Goal: Task Accomplishment & Management: Manage account settings

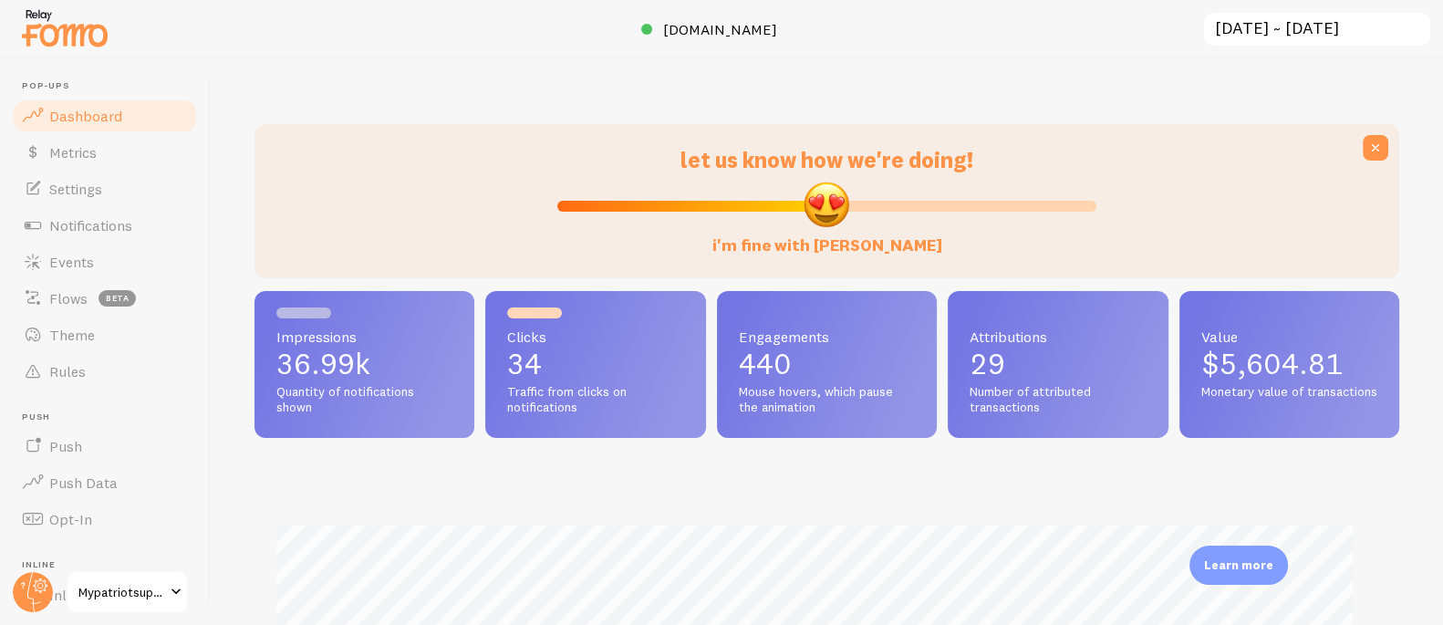
scroll to position [911937, 911285]
click at [136, 225] on link "Notifications" at bounding box center [105, 225] width 188 height 36
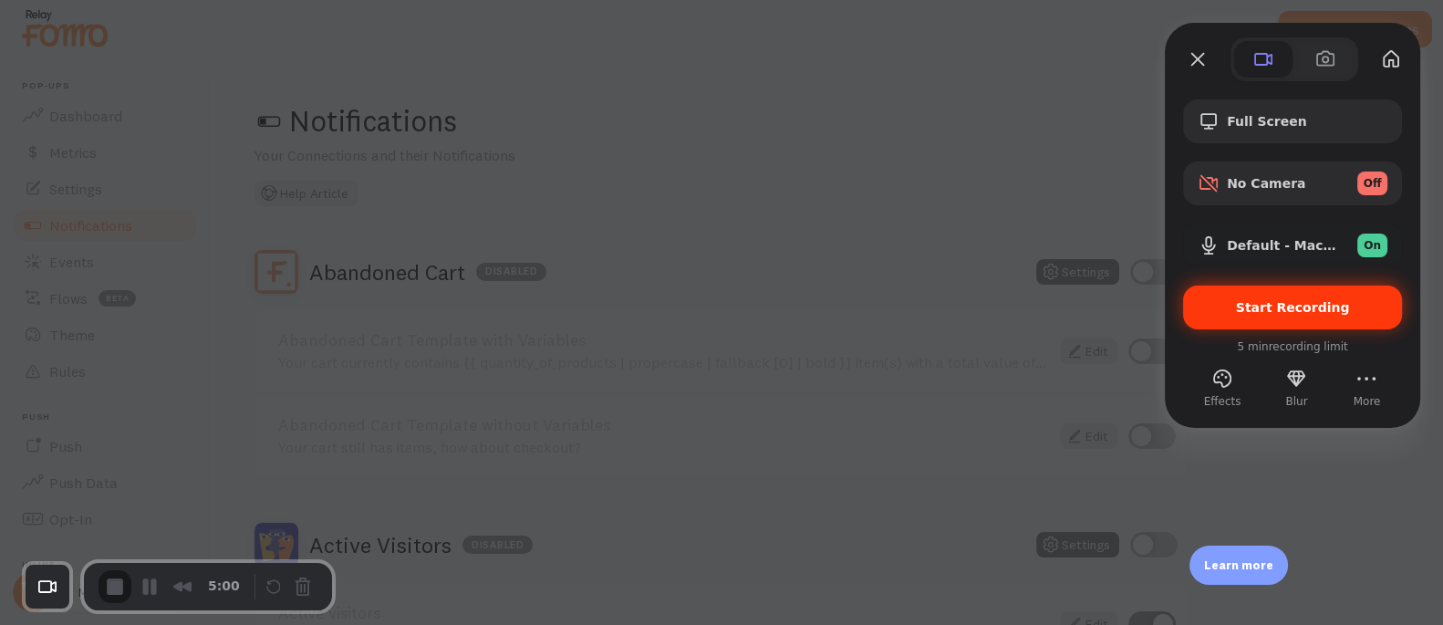
click at [1325, 313] on span "Start Recording" at bounding box center [1293, 307] width 114 height 15
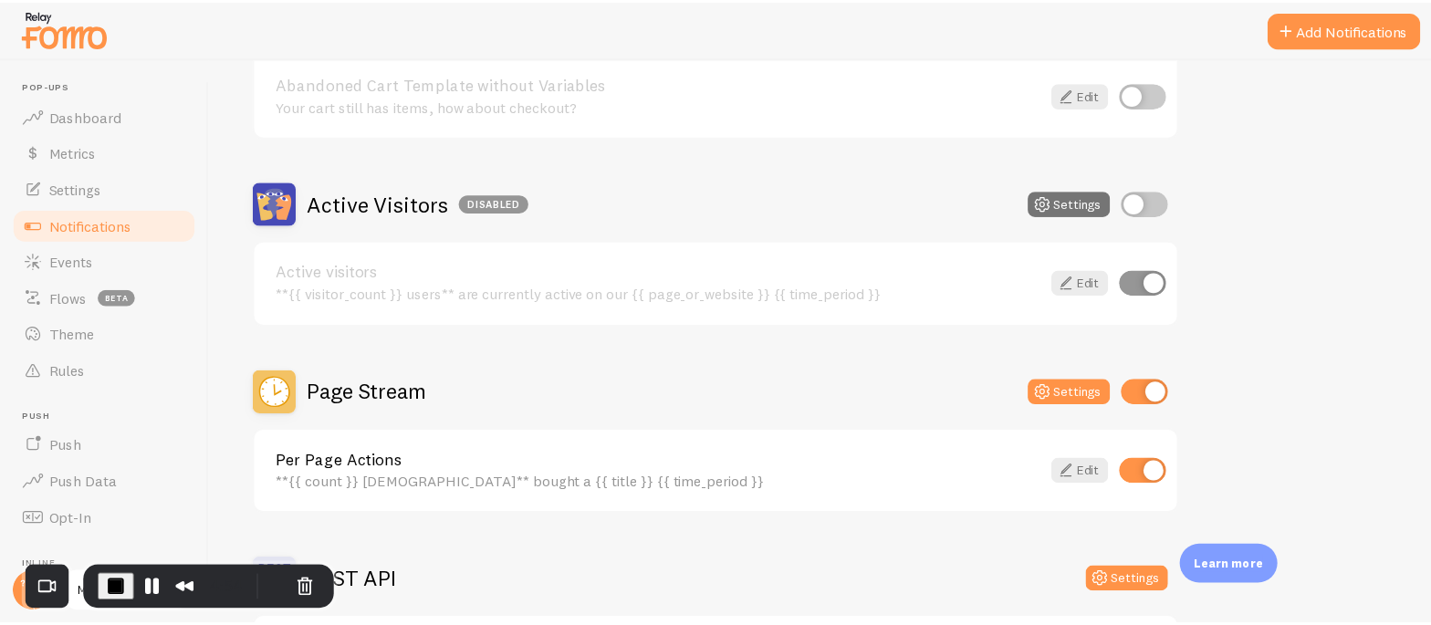
scroll to position [393, 0]
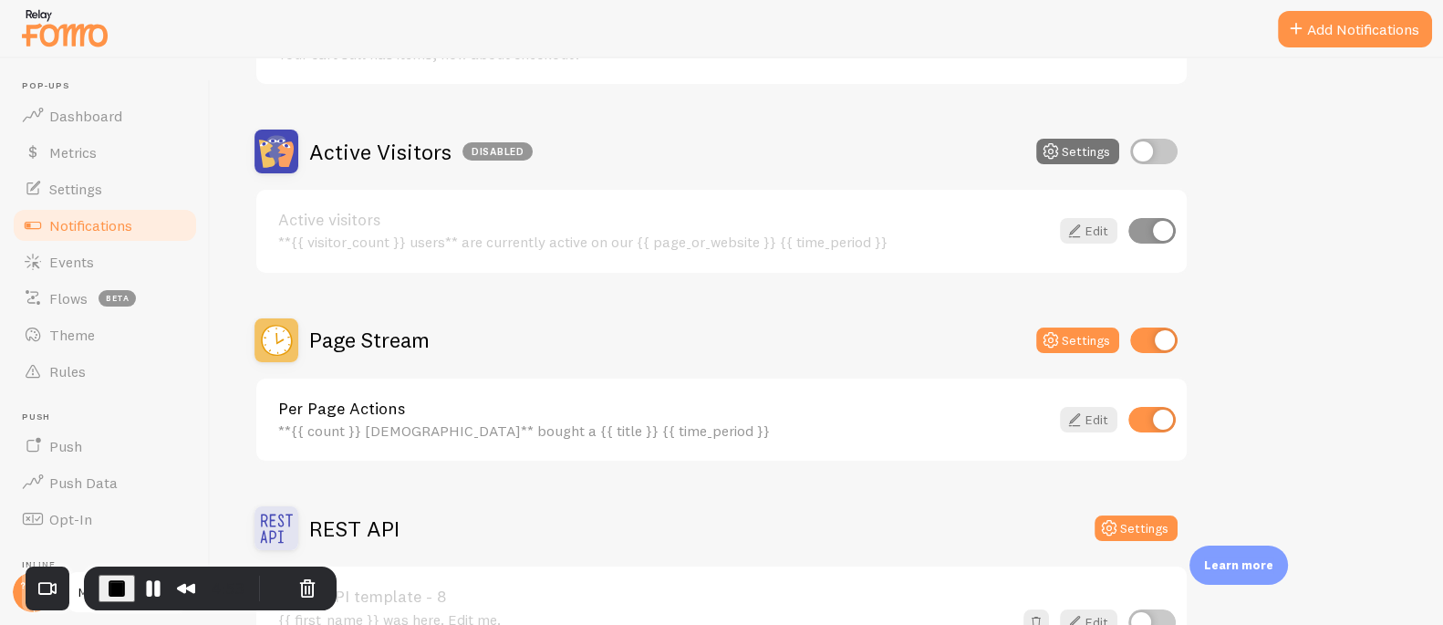
click at [370, 340] on h2 "Page Stream" at bounding box center [369, 340] width 120 height 28
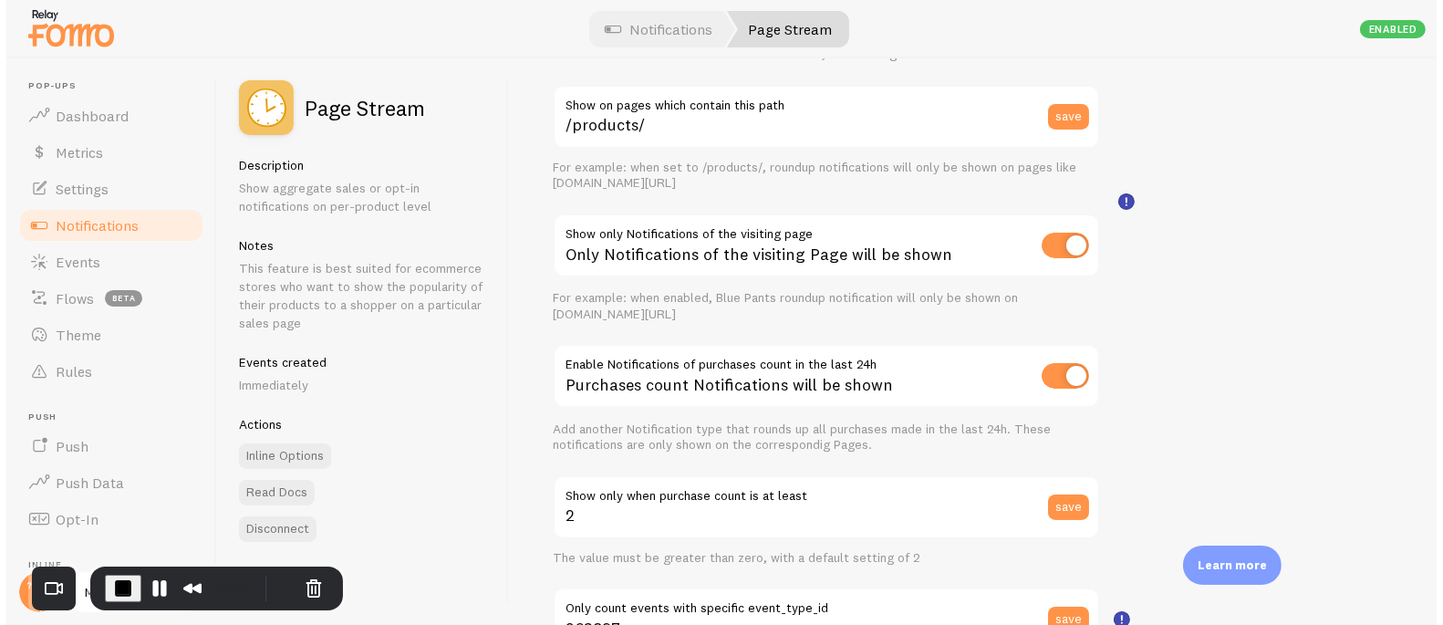
scroll to position [224, 0]
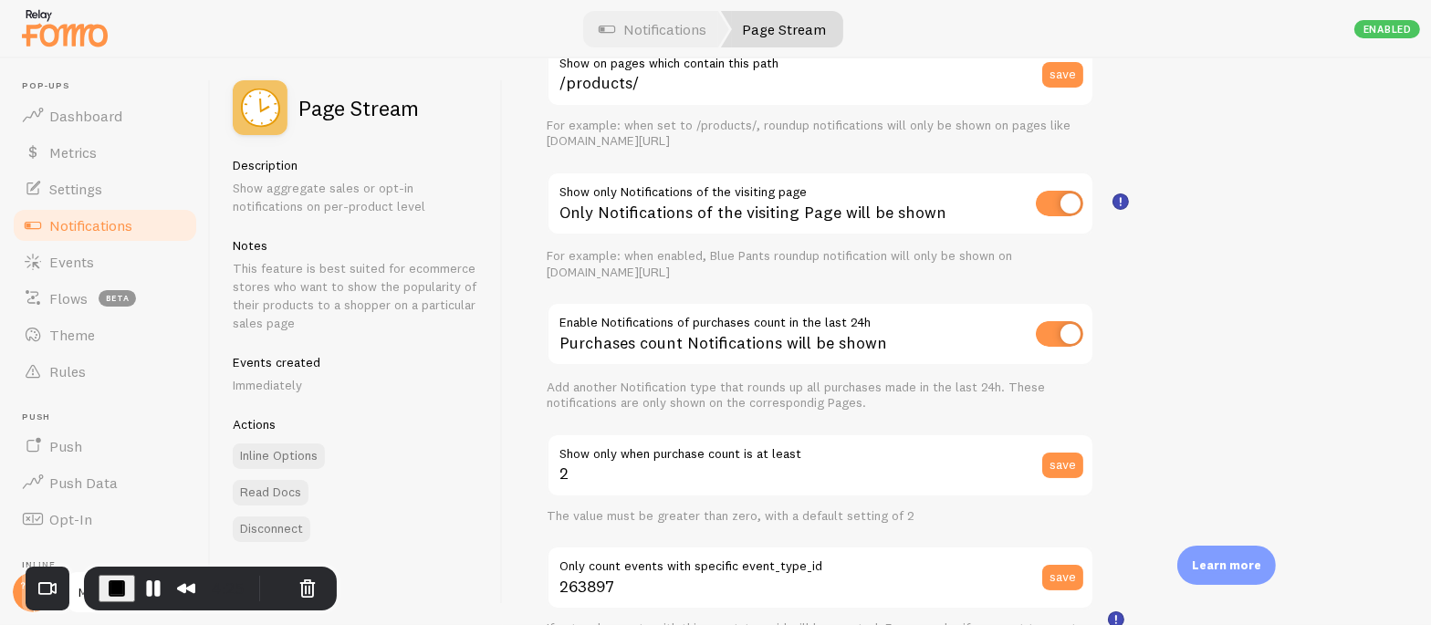
click at [1051, 337] on input "checkbox" at bounding box center [1059, 334] width 47 height 26
checkbox input "false"
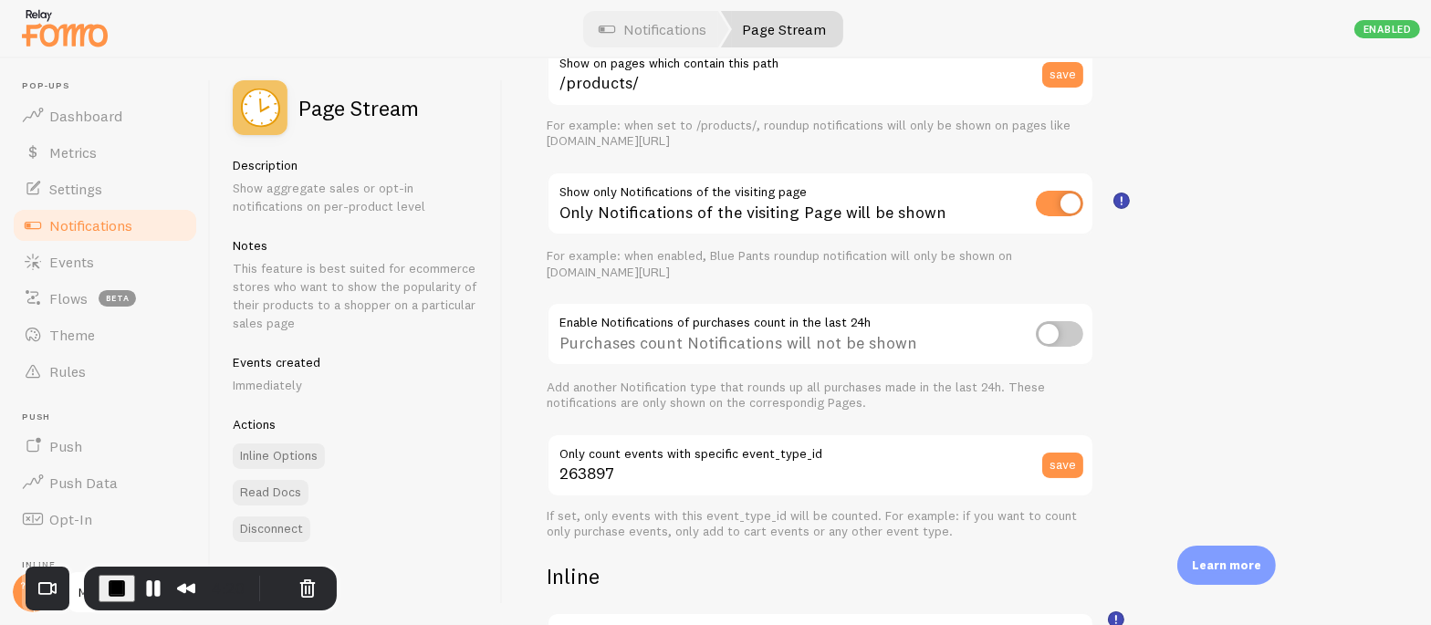
click at [106, 225] on span "Notifications" at bounding box center [90, 225] width 83 height 18
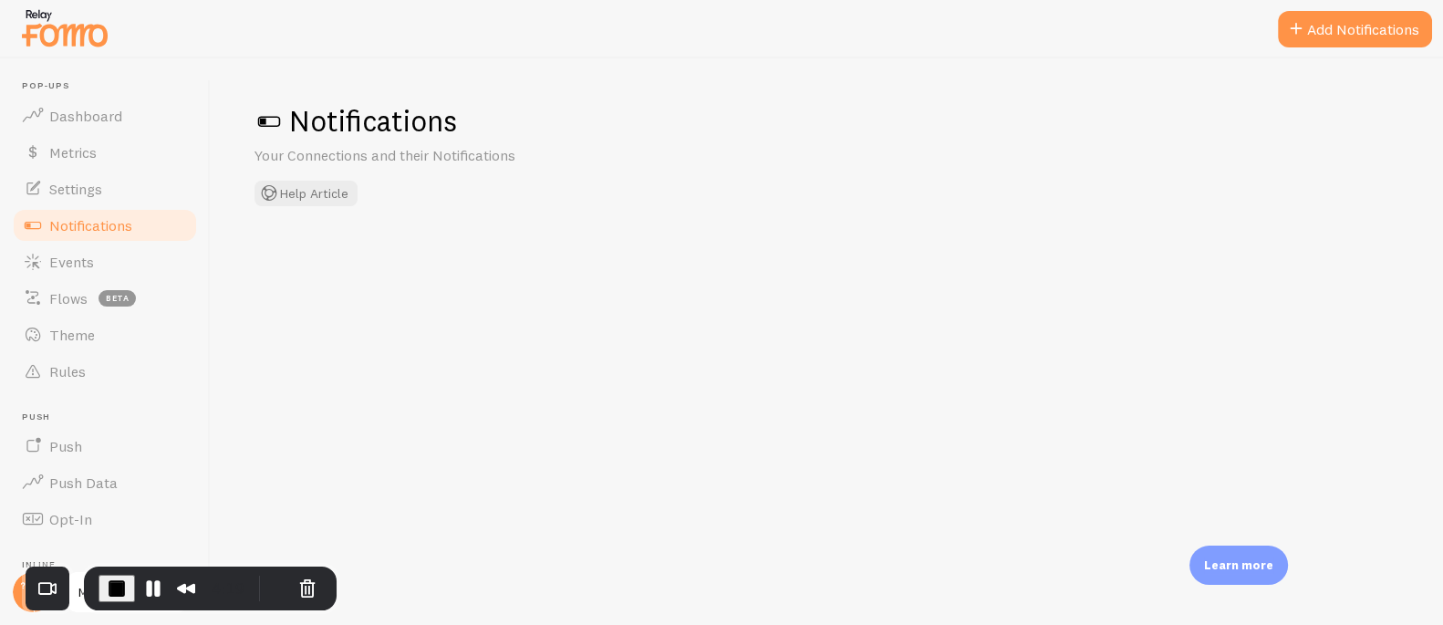
checkbox input "false"
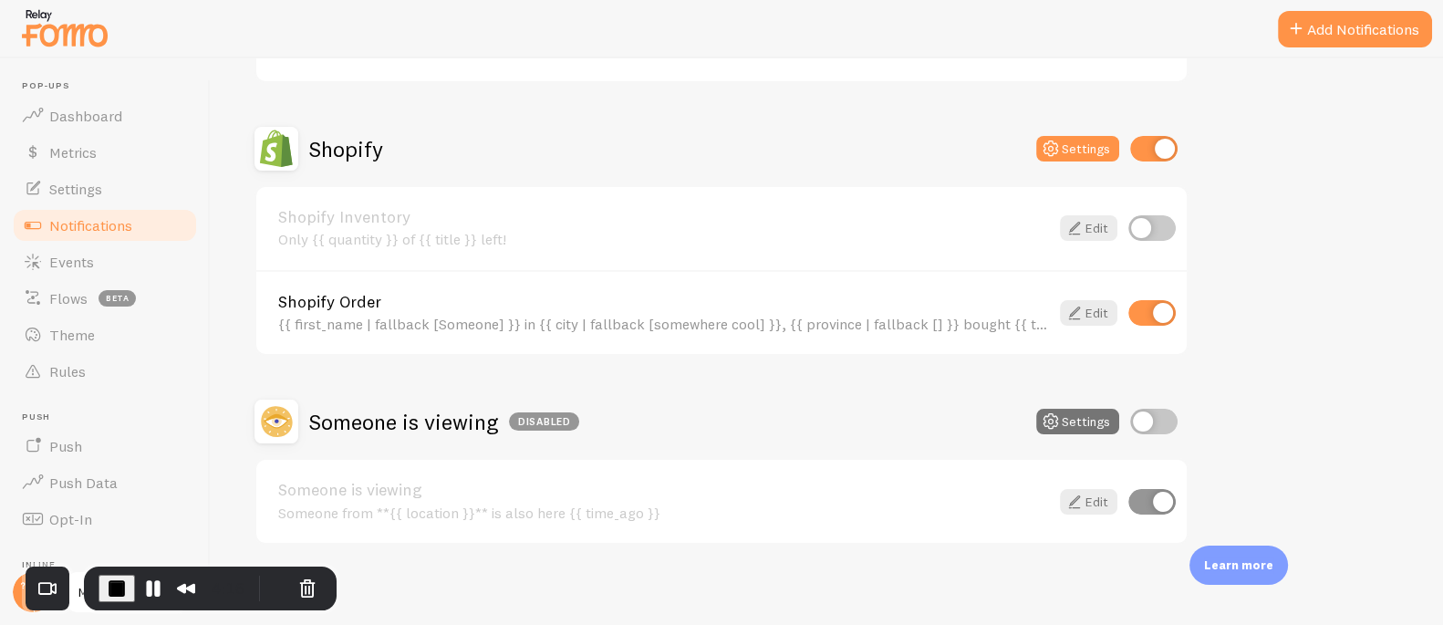
scroll to position [805, 0]
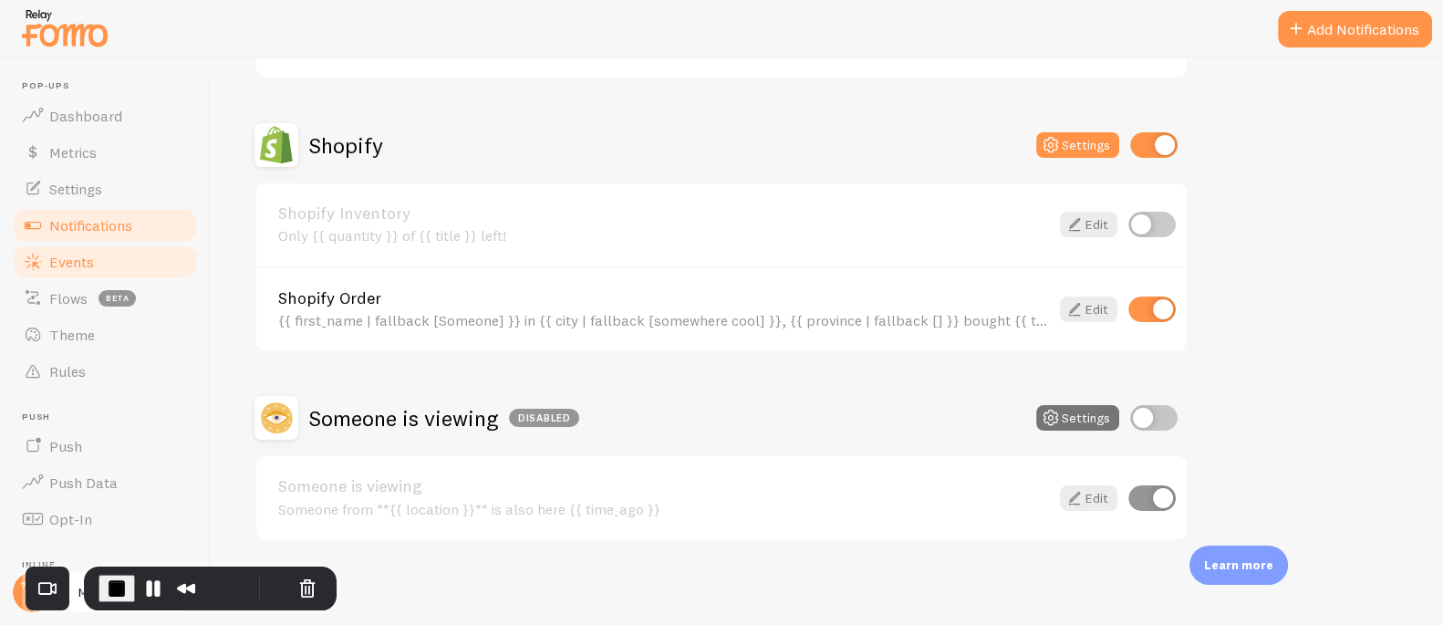
click at [69, 254] on span "Events" at bounding box center [71, 262] width 45 height 18
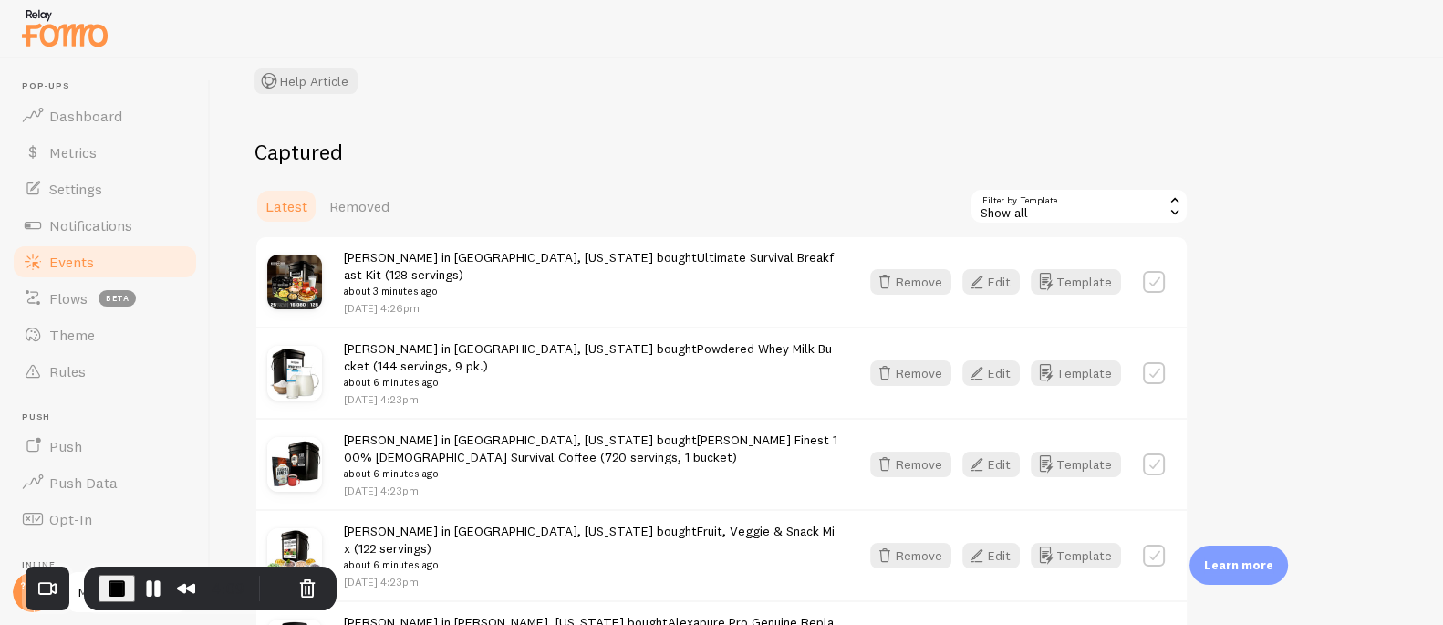
scroll to position [134, 0]
click at [78, 372] on span "Rules" at bounding box center [67, 371] width 36 height 18
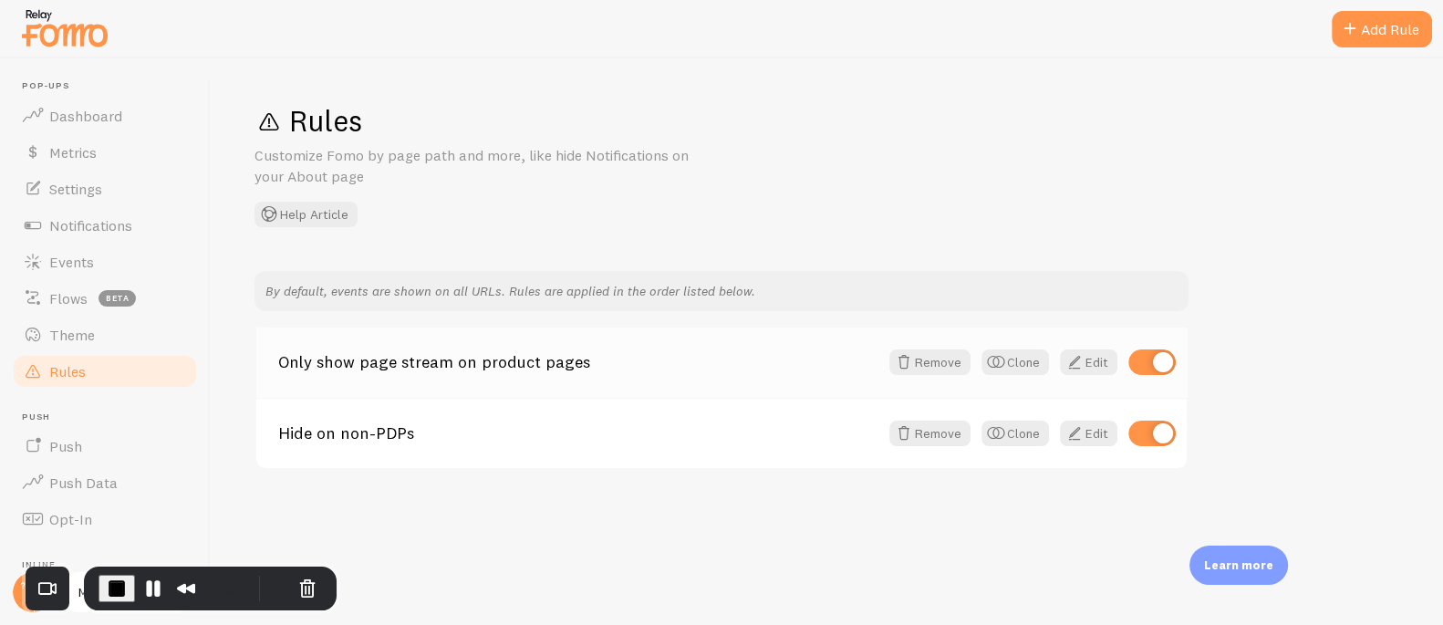
click at [498, 360] on link "Only show page stream on product pages" at bounding box center [578, 362] width 600 height 16
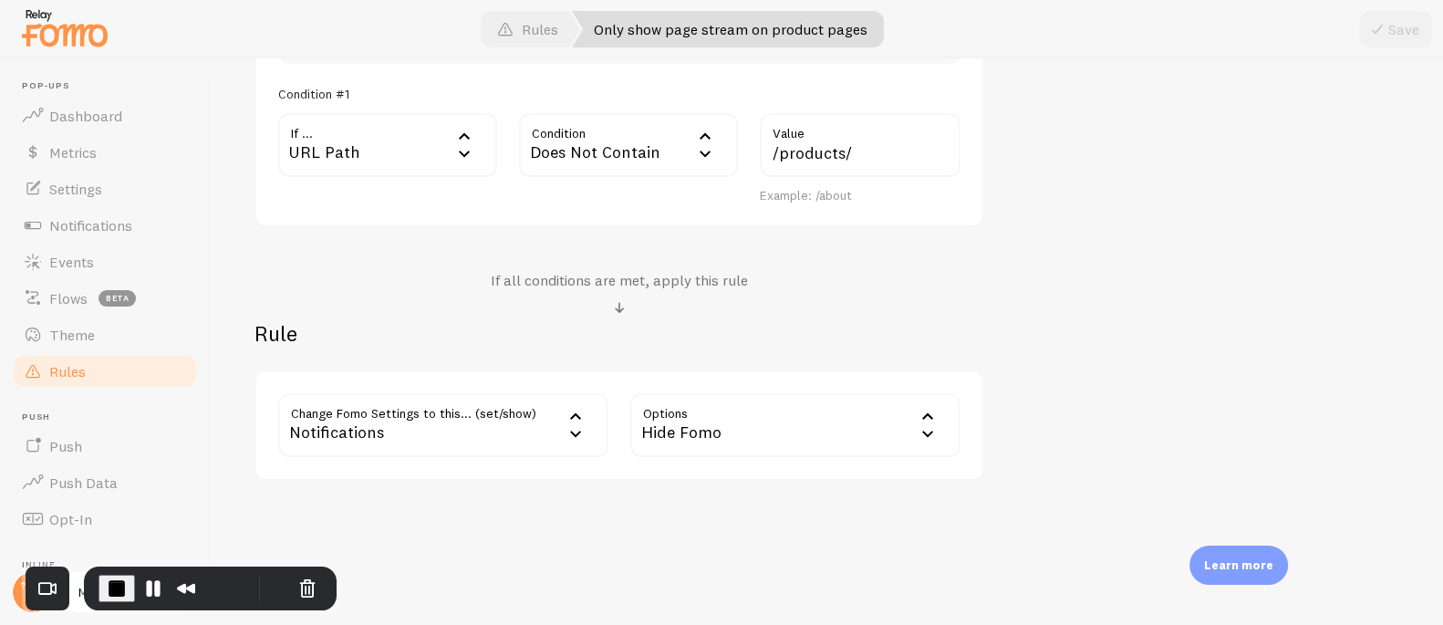
scroll to position [569, 0]
click at [64, 362] on span "Rules" at bounding box center [67, 371] width 36 height 18
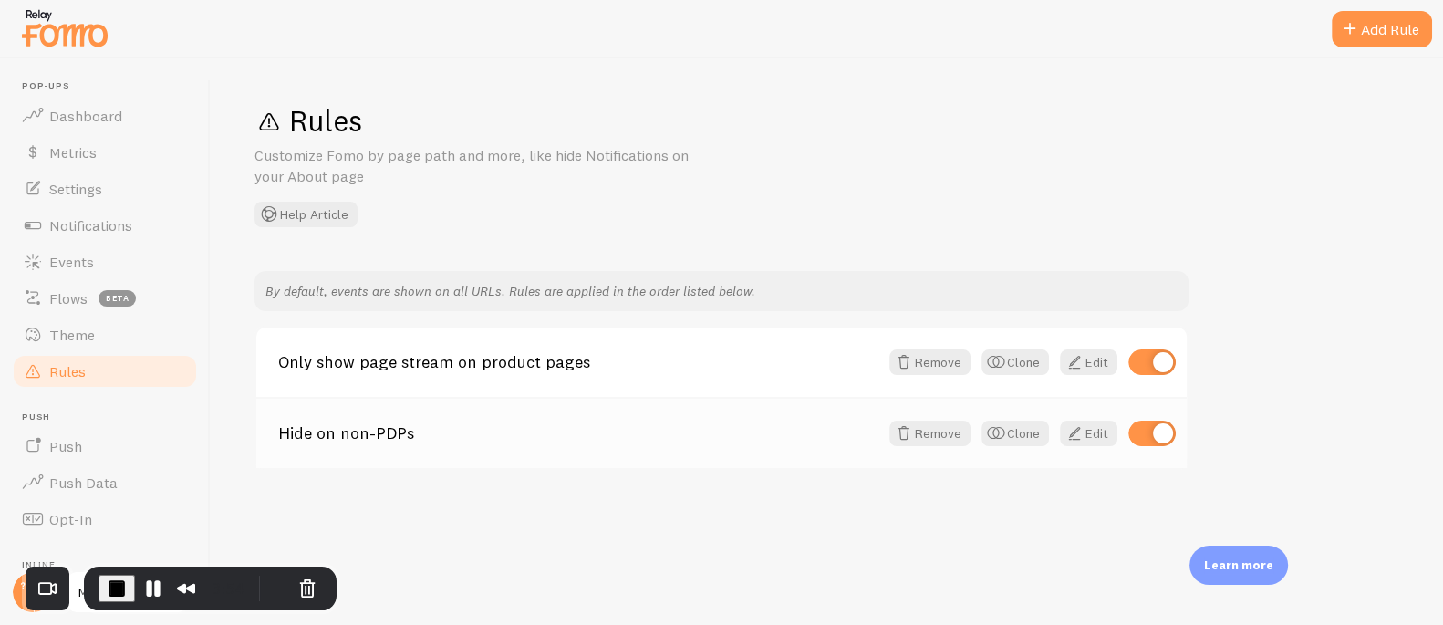
click at [358, 433] on link "Hide on non-PDPs" at bounding box center [578, 433] width 600 height 16
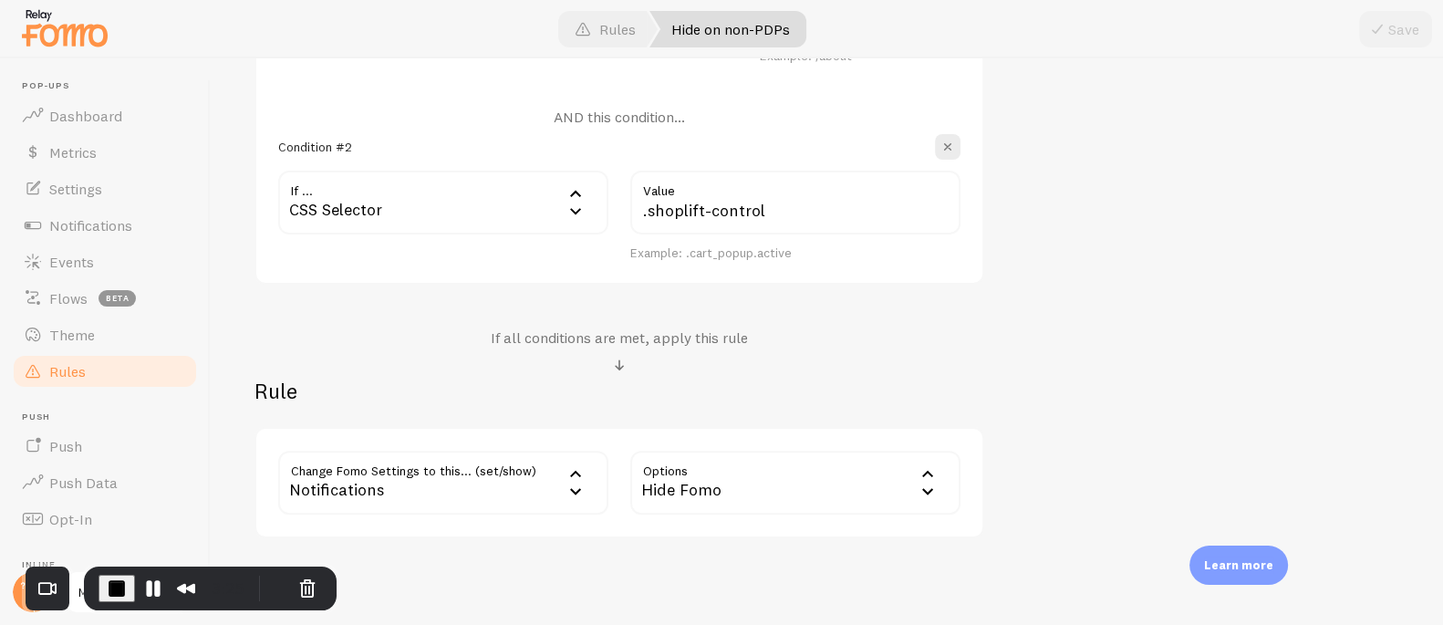
scroll to position [712, 0]
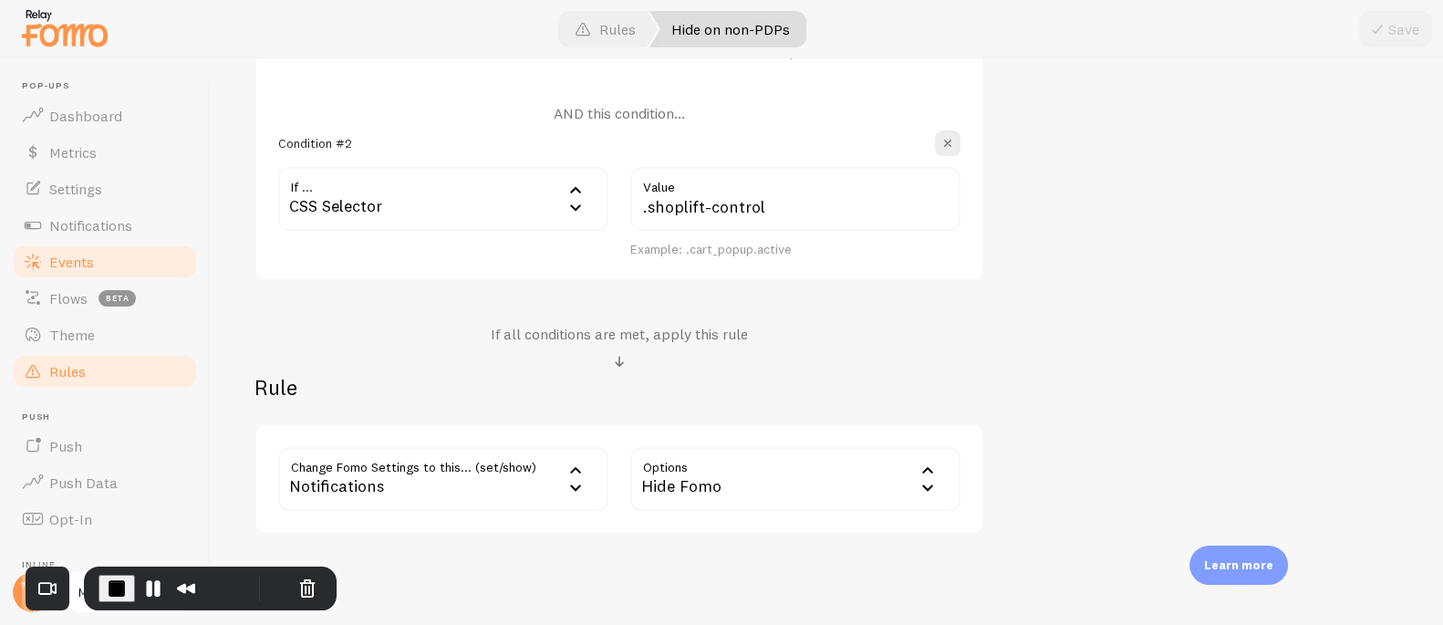
click at [78, 255] on span "Events" at bounding box center [71, 262] width 45 height 18
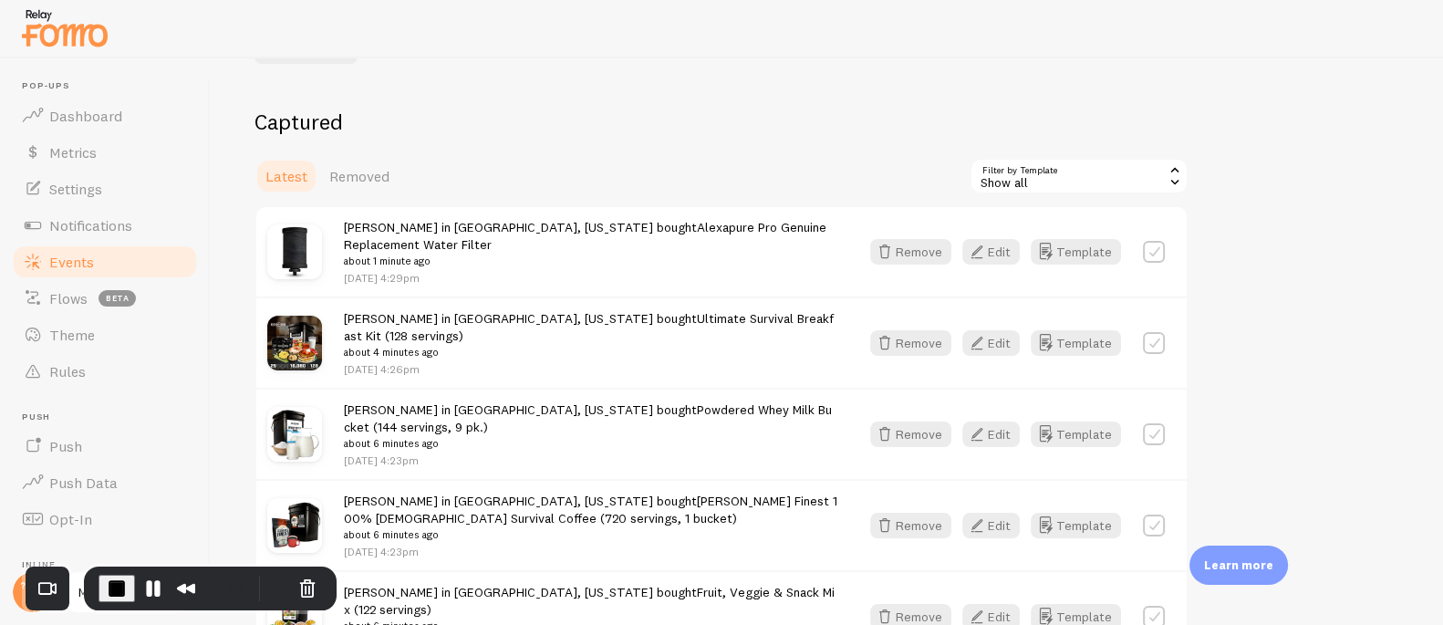
scroll to position [175, 0]
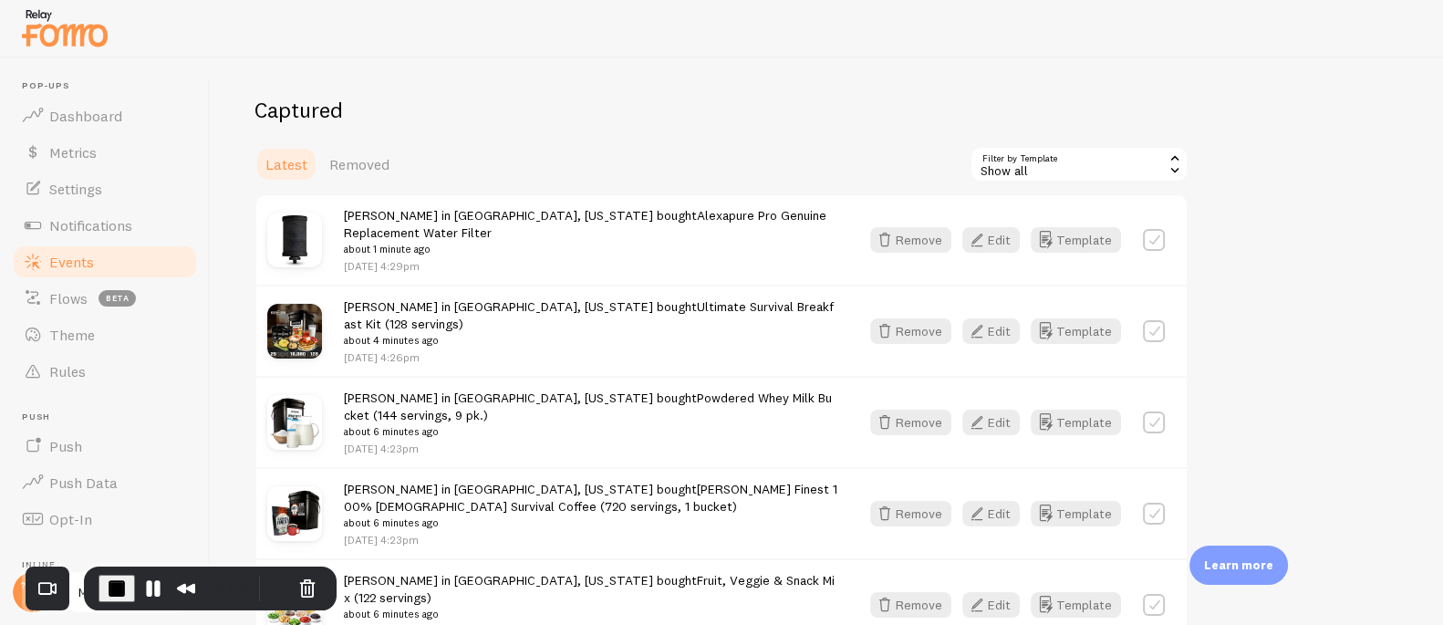
click at [622, 390] on link "Powdered Whey Milk Bucket (144 servings, 9 pk.)" at bounding box center [588, 407] width 488 height 34
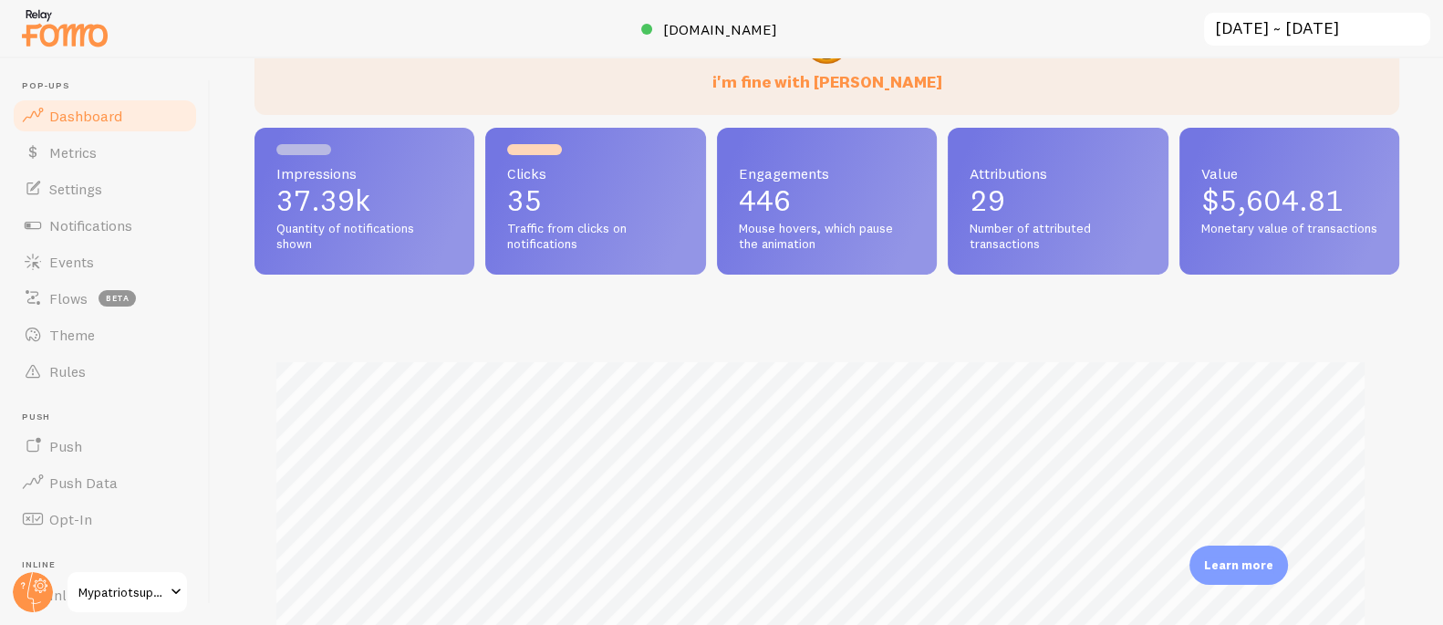
scroll to position [164, 0]
click at [113, 369] on link "Rules" at bounding box center [105, 371] width 188 height 36
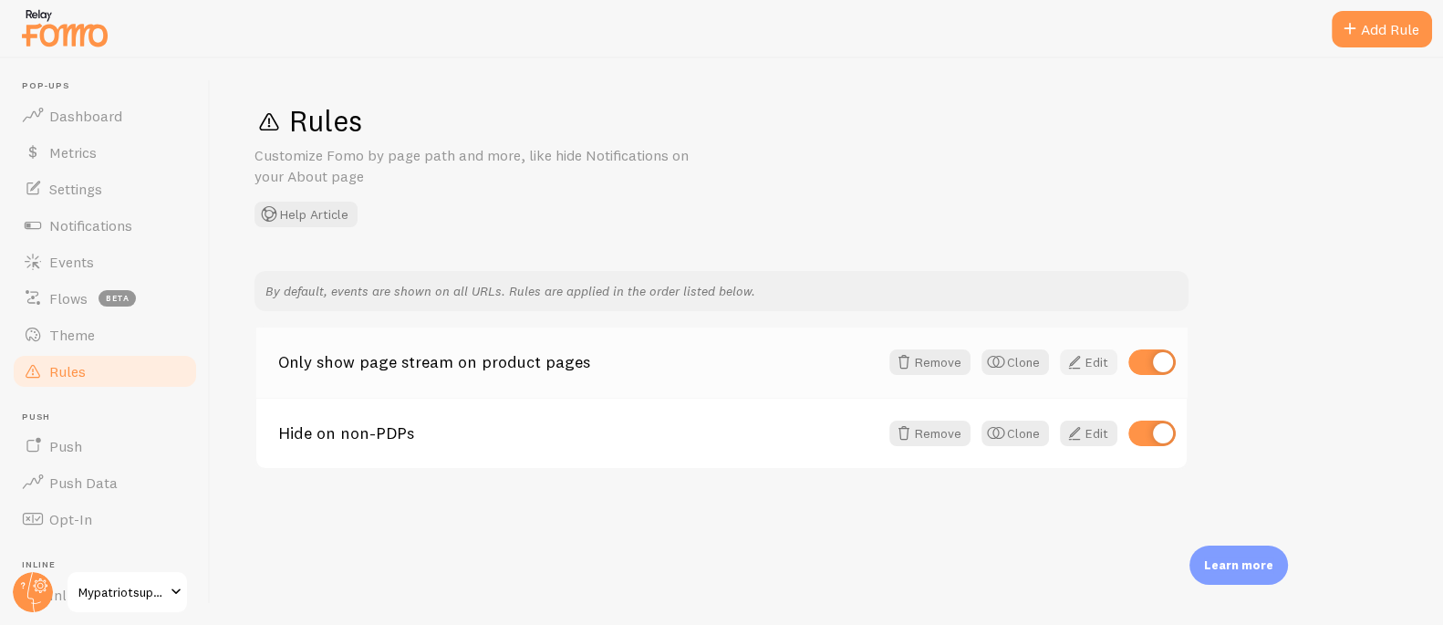
click at [1089, 363] on link "Edit" at bounding box center [1088, 362] width 57 height 26
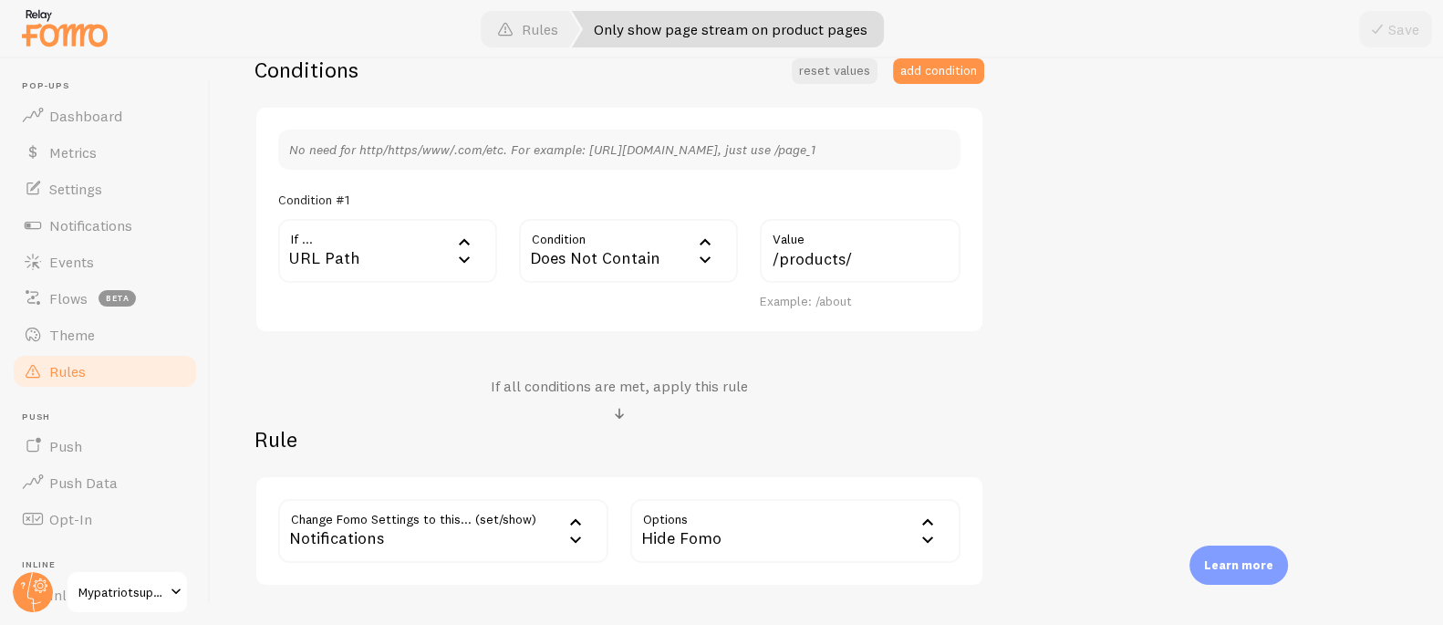
scroll to position [464, 0]
click at [582, 253] on div "Does Not Contain" at bounding box center [628, 250] width 219 height 64
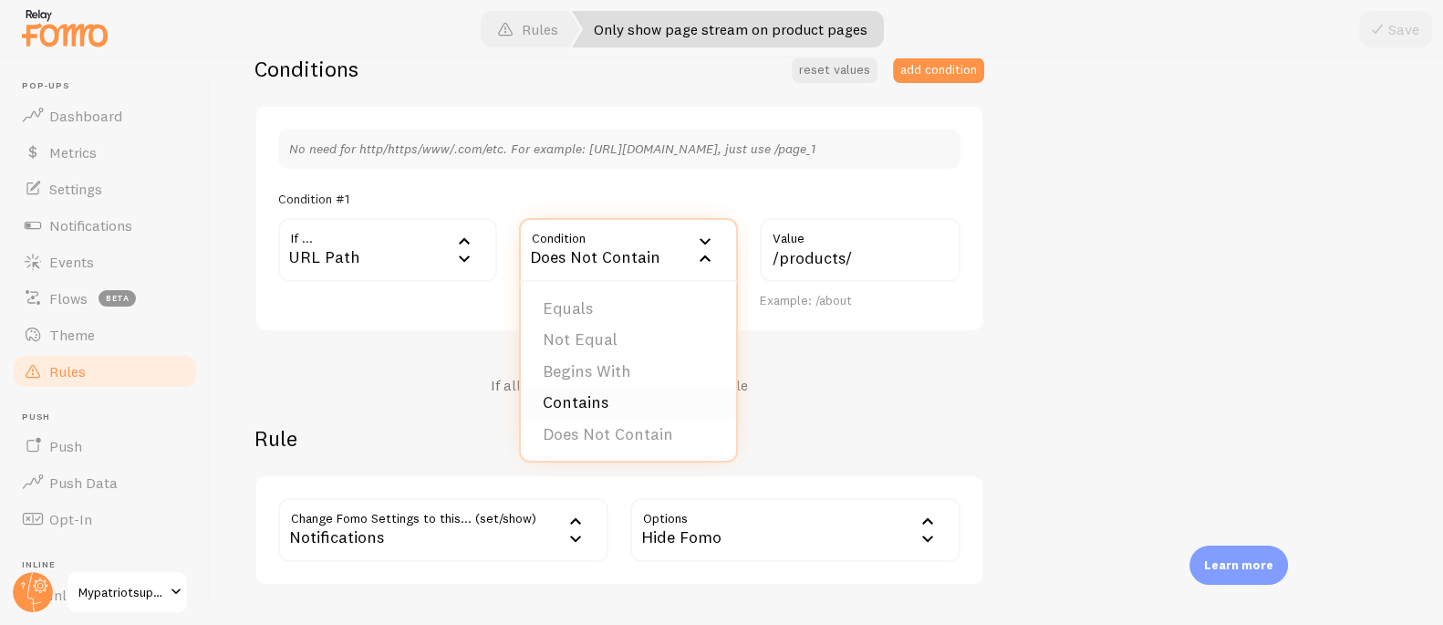
click at [576, 405] on li "Contains" at bounding box center [628, 403] width 215 height 32
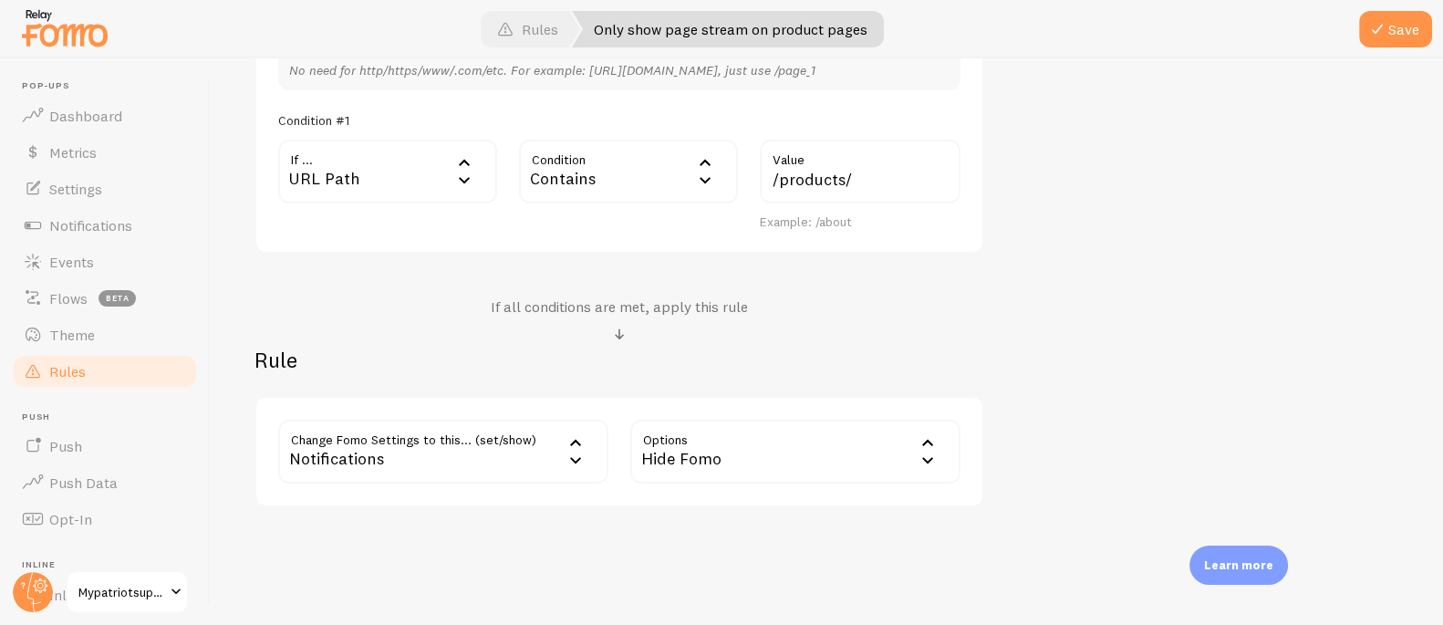
scroll to position [543, 0]
click at [682, 452] on div "Hide Fomo" at bounding box center [795, 451] width 330 height 64
click at [442, 450] on div "Notifications" at bounding box center [443, 451] width 330 height 64
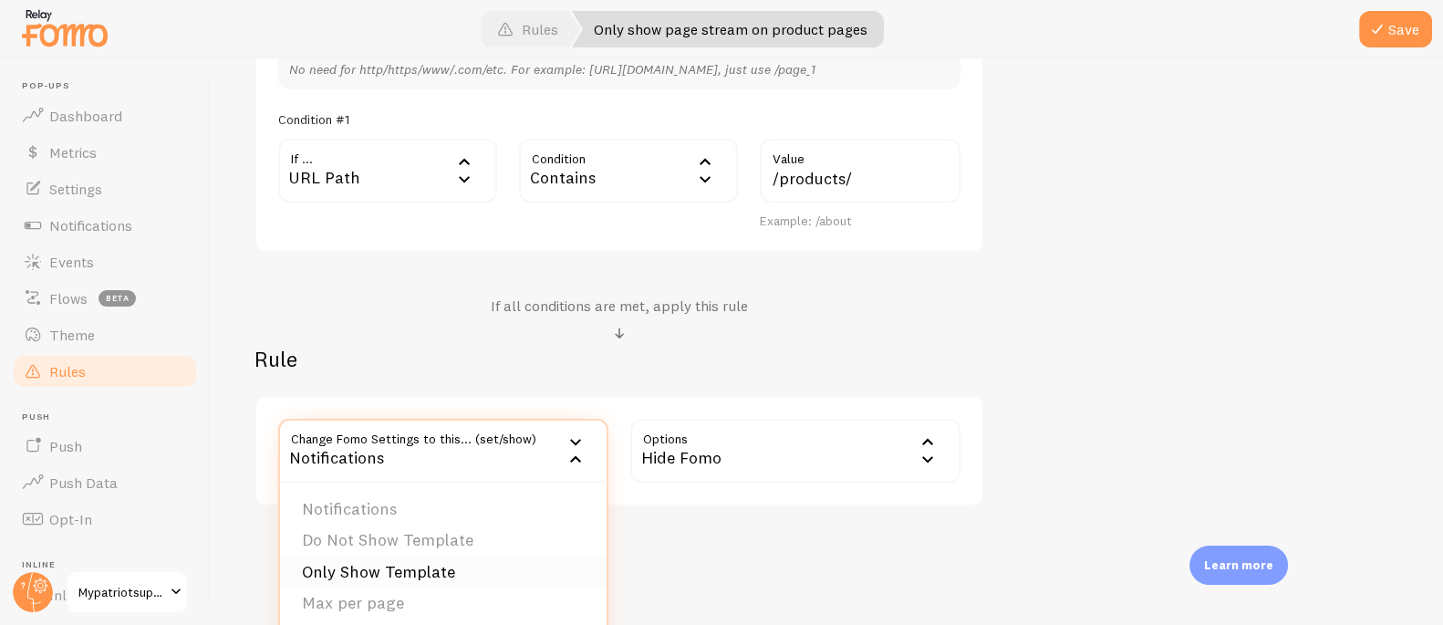
click at [448, 568] on li "Only Show Template" at bounding box center [443, 573] width 327 height 32
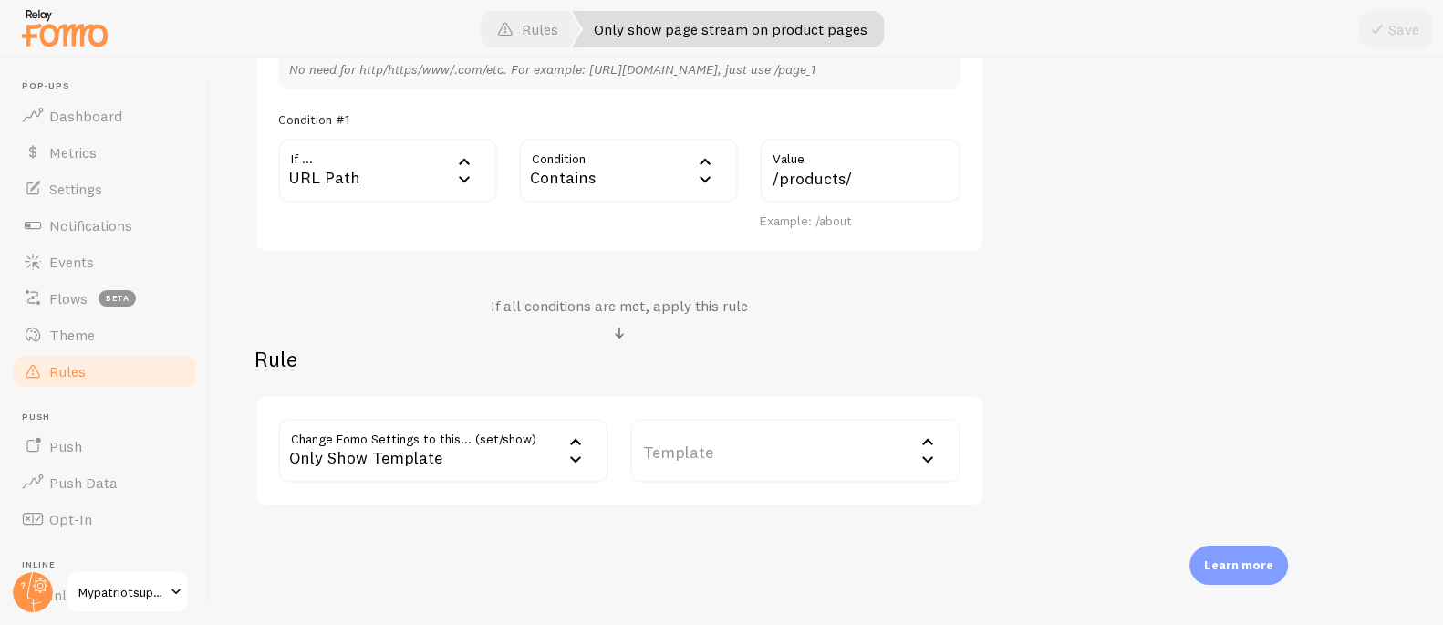
click at [700, 445] on label "Template" at bounding box center [795, 451] width 330 height 64
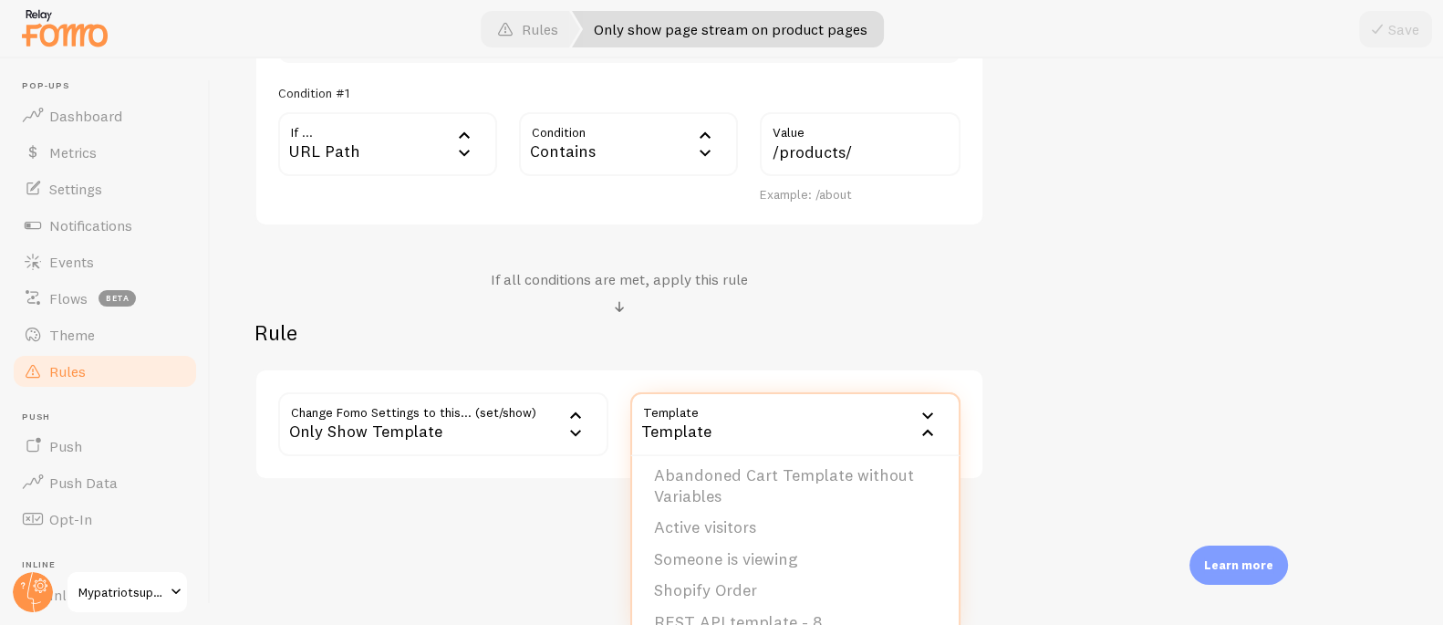
scroll to position [100, 0]
click at [724, 582] on li "Shopify Order" at bounding box center [795, 581] width 327 height 32
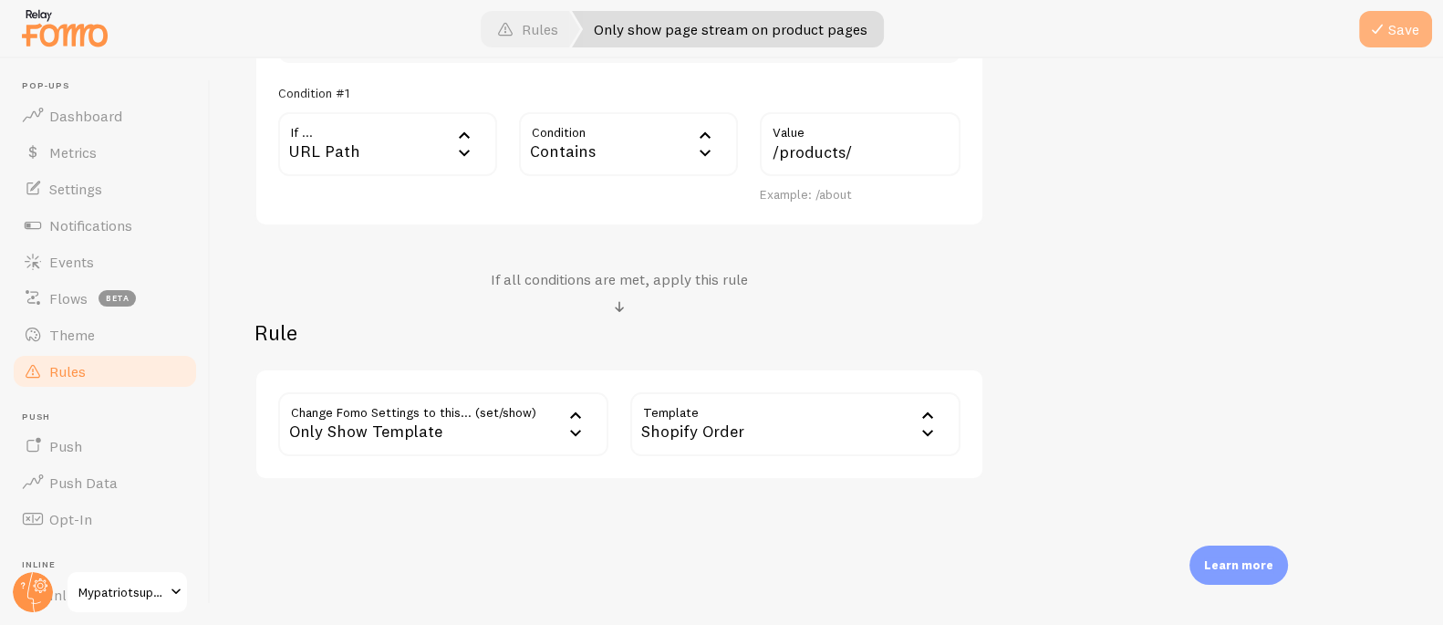
click at [1414, 30] on button "Save" at bounding box center [1396, 29] width 73 height 36
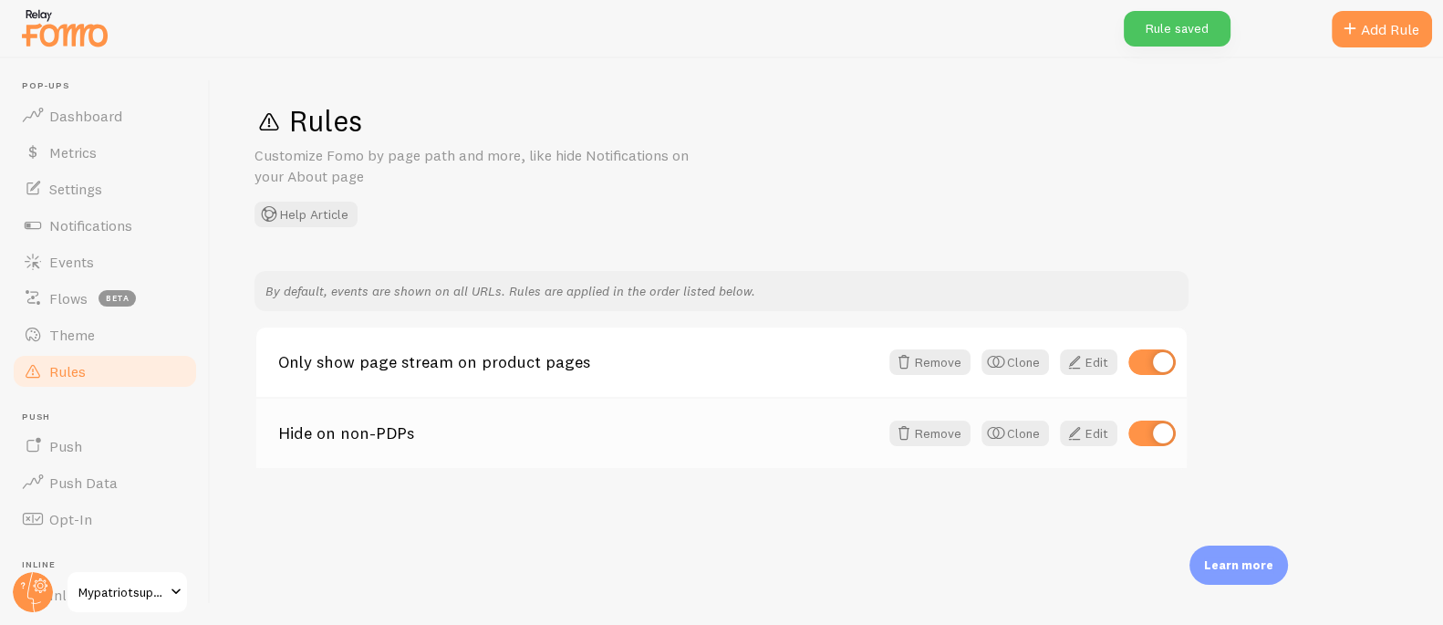
click at [366, 432] on link "Hide on non-PDPs" at bounding box center [578, 433] width 600 height 16
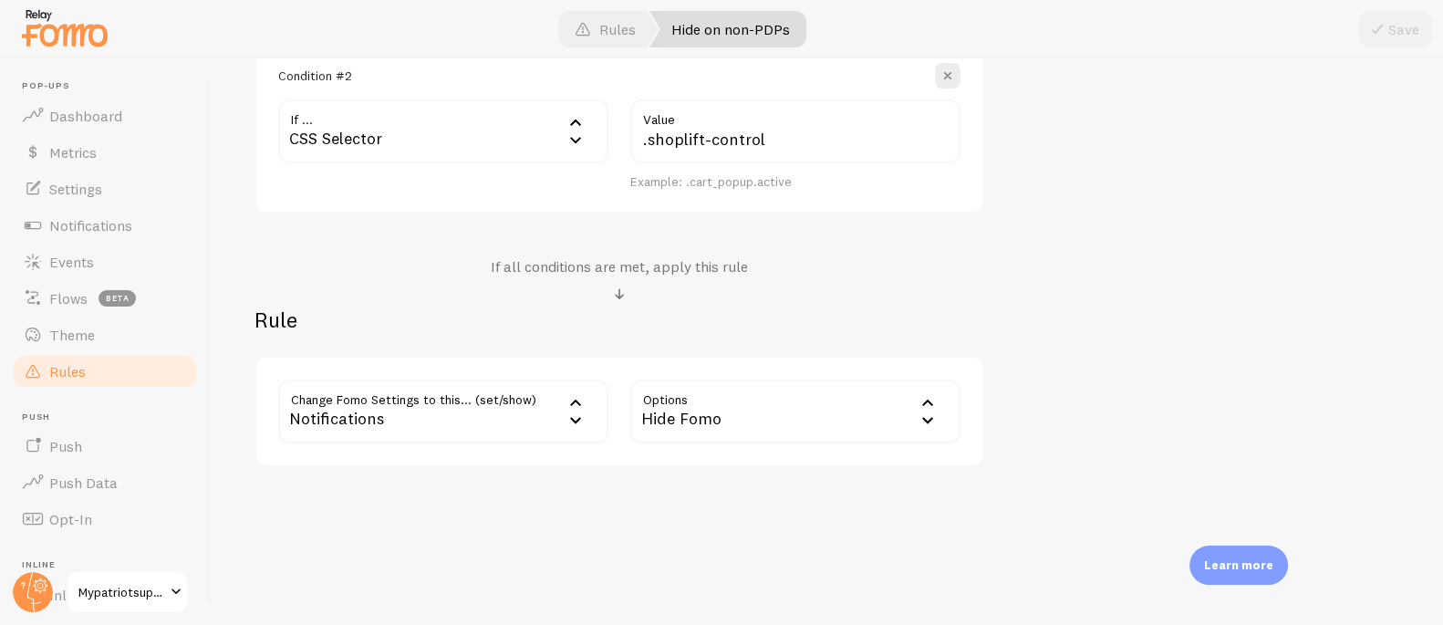
scroll to position [54, 0]
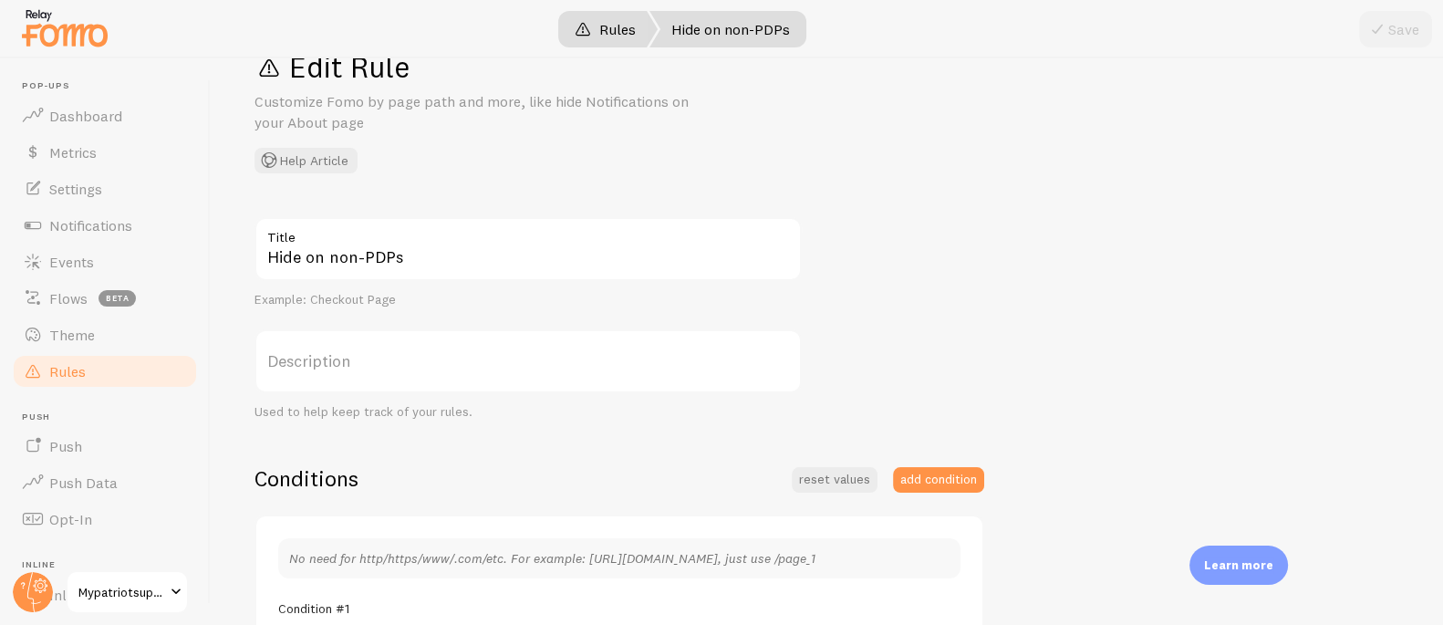
click at [618, 30] on link "Rules" at bounding box center [605, 29] width 105 height 36
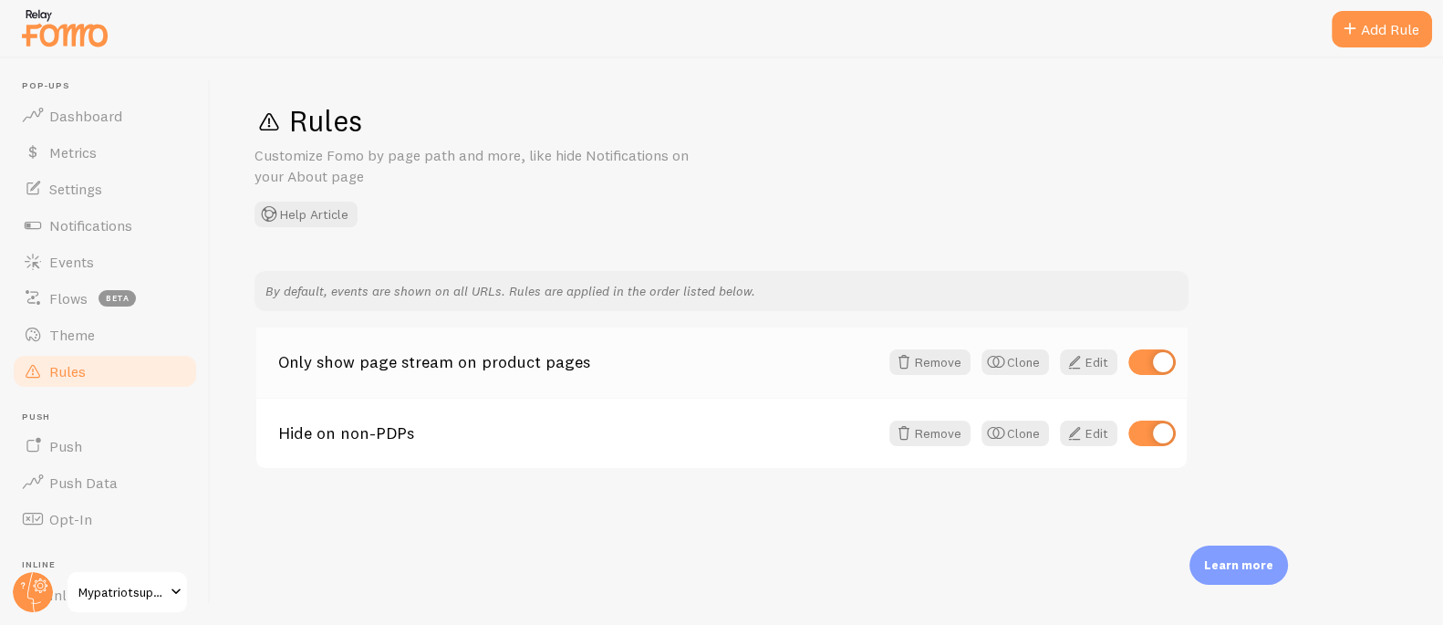
click at [456, 361] on link "Only show page stream on product pages" at bounding box center [578, 362] width 600 height 16
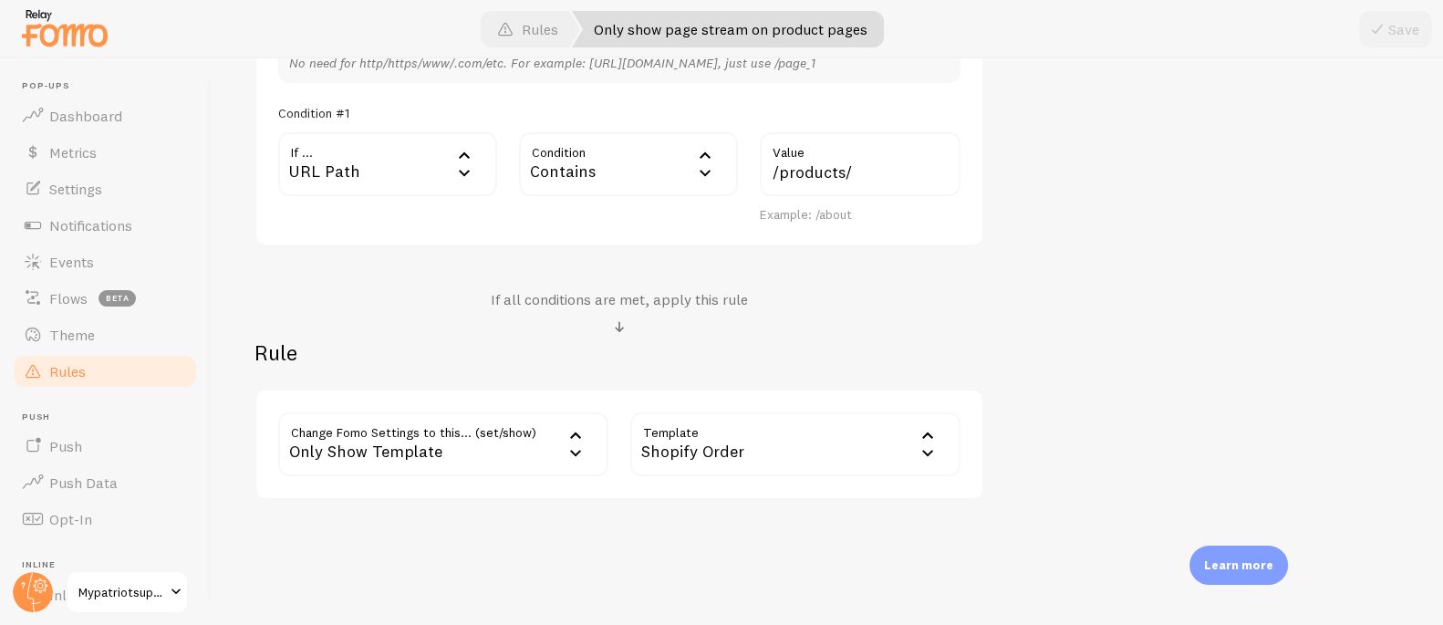
scroll to position [583, 0]
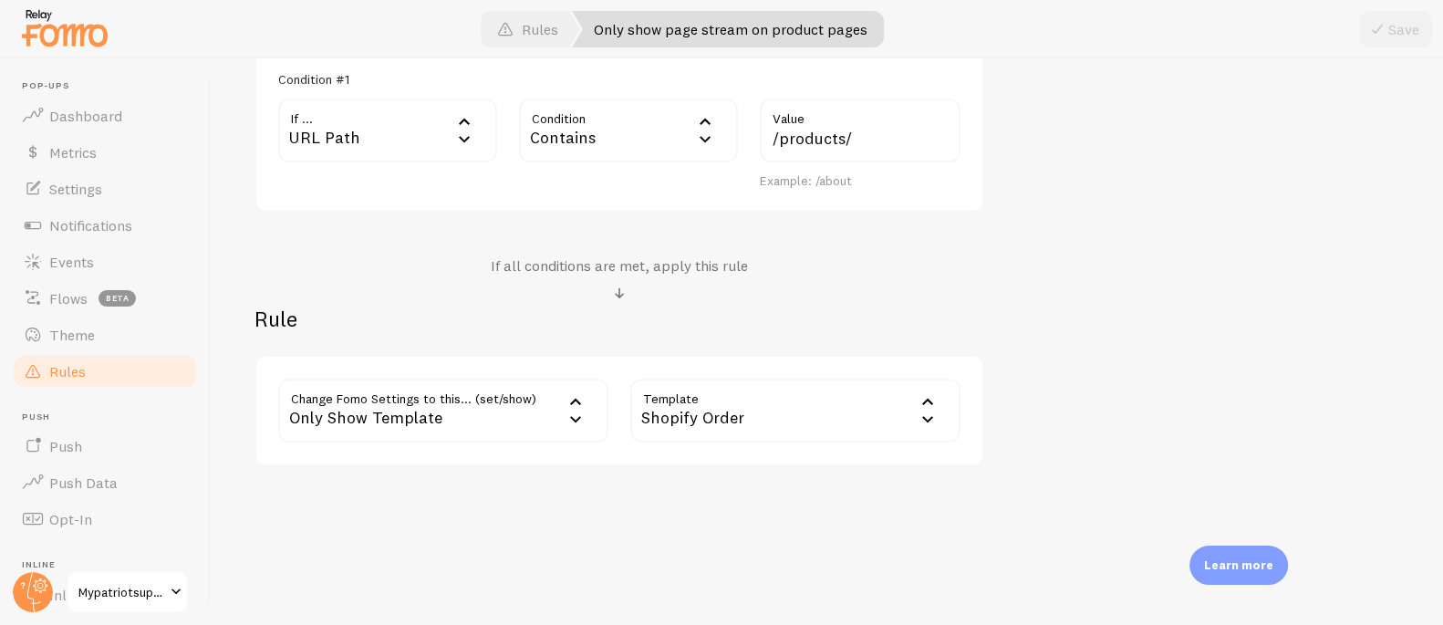
click at [64, 364] on span "Rules" at bounding box center [67, 371] width 36 height 18
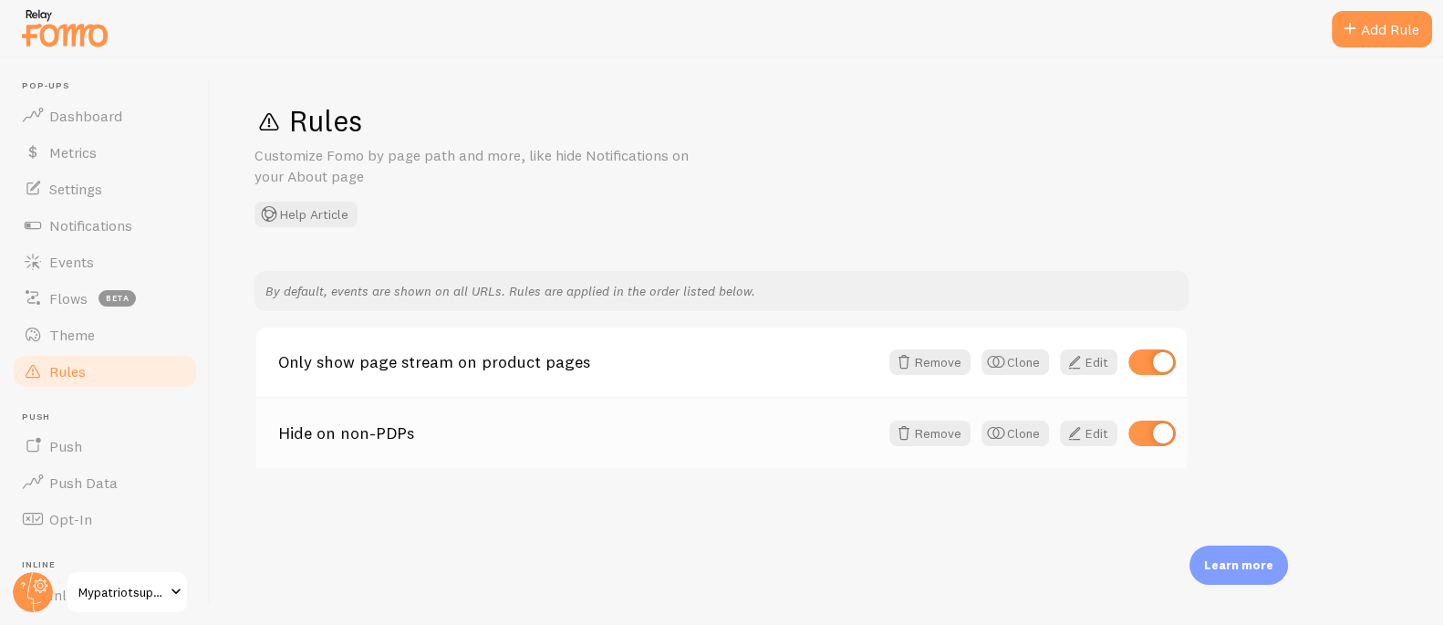
click at [368, 430] on link "Hide on non-PDPs" at bounding box center [578, 433] width 600 height 16
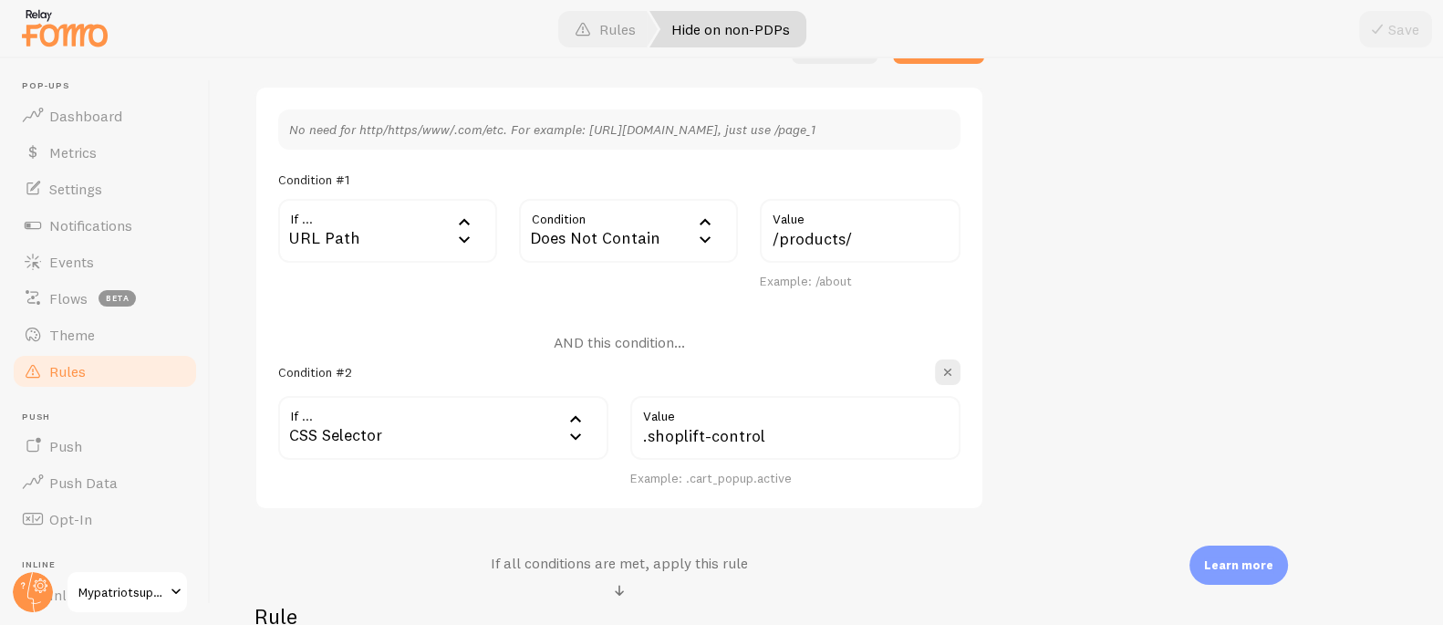
scroll to position [481, 0]
click at [585, 243] on div "Does Not Contain" at bounding box center [628, 233] width 219 height 64
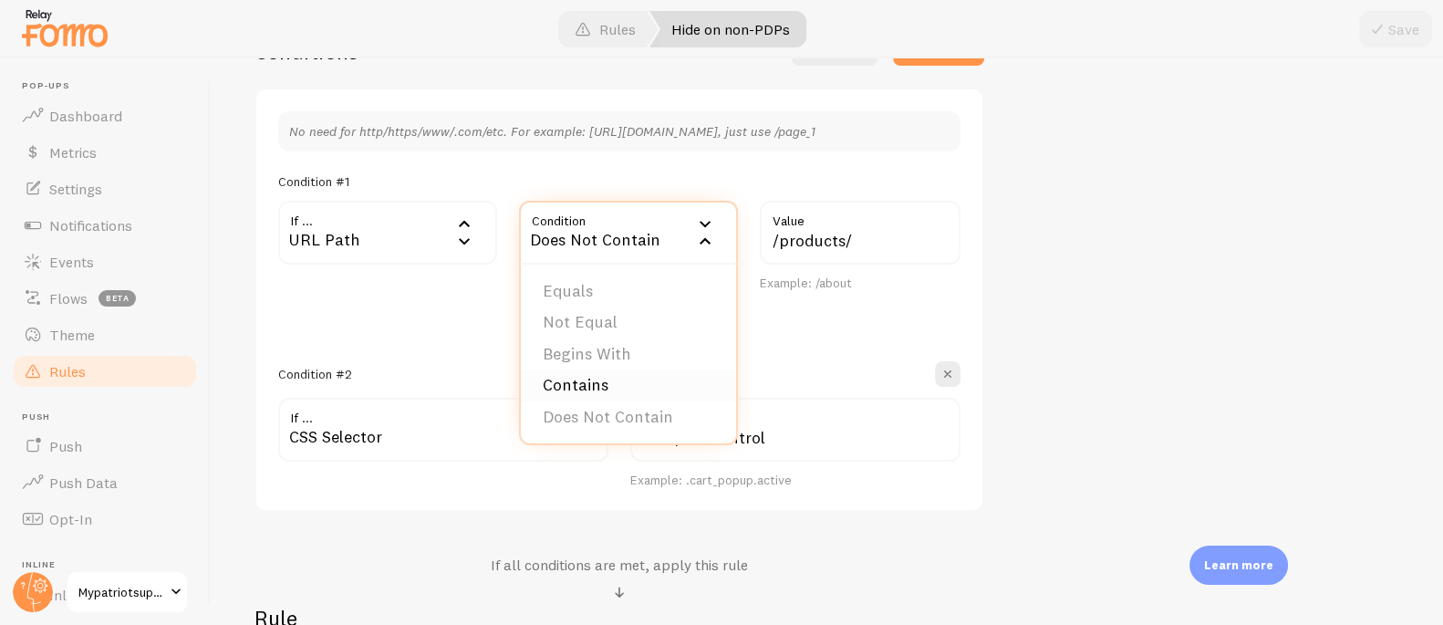
click at [590, 379] on li "Contains" at bounding box center [628, 386] width 215 height 32
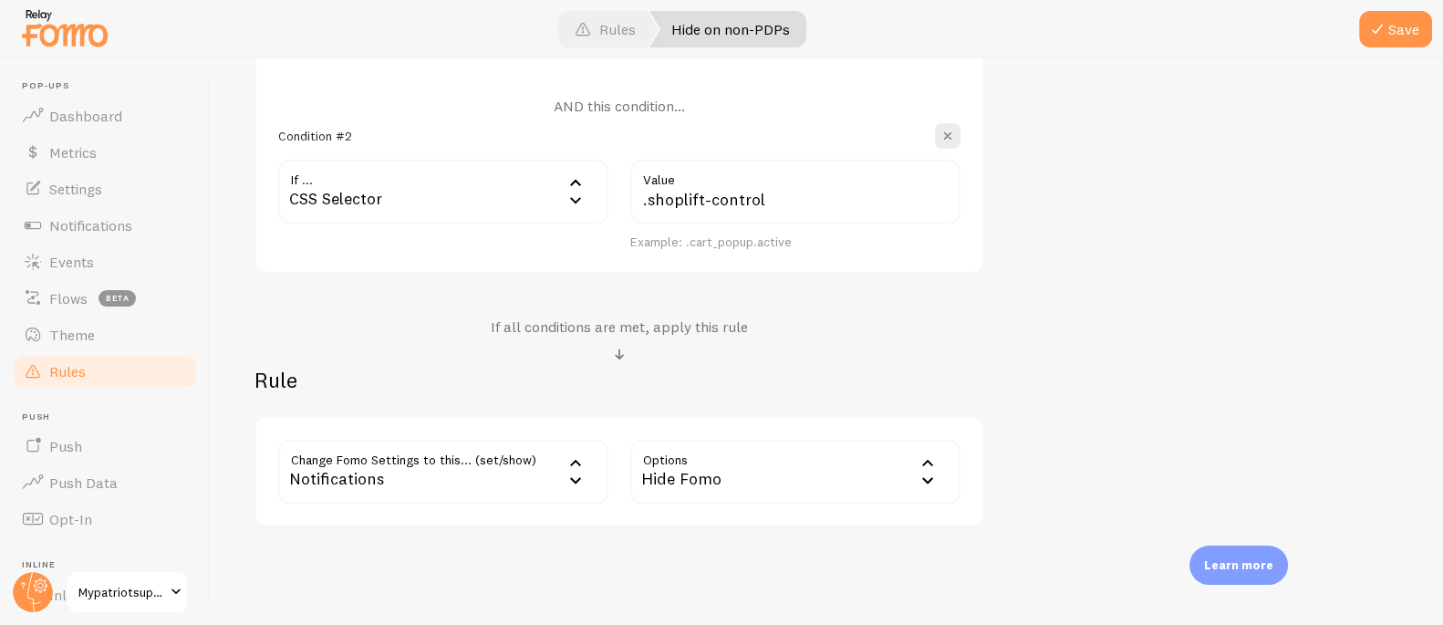
scroll to position [779, 0]
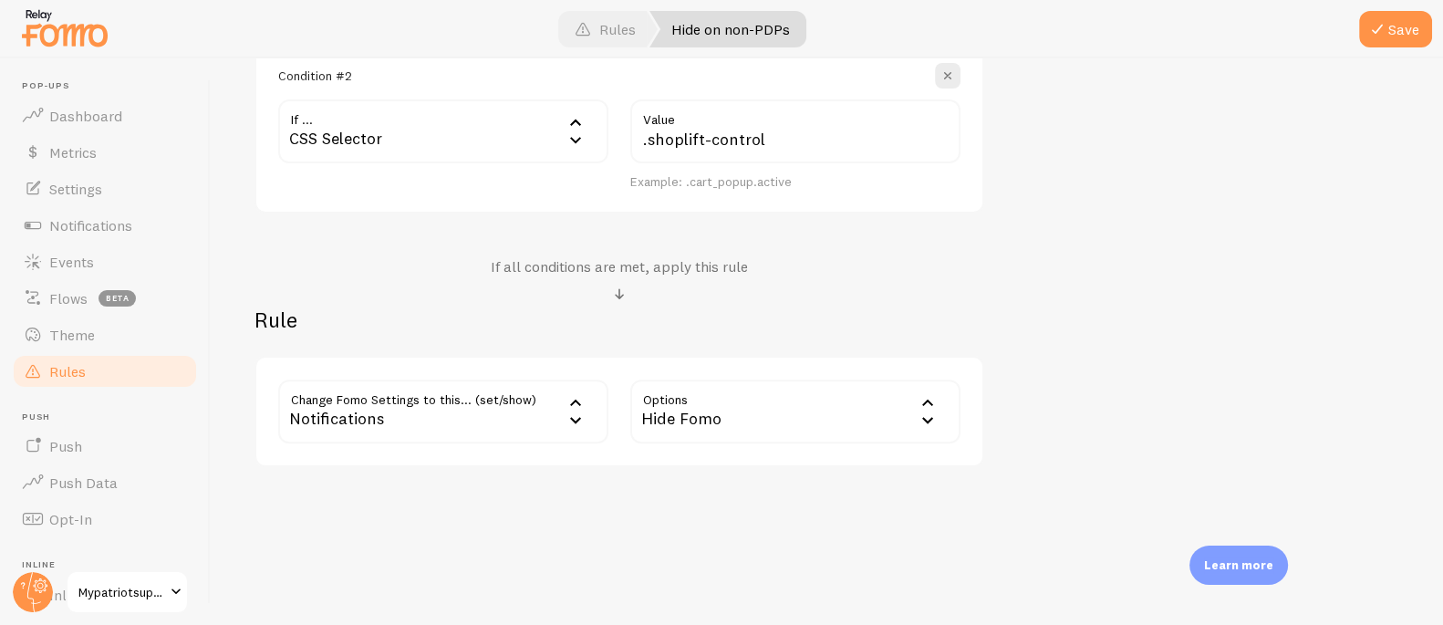
click at [691, 410] on div "Hide Fomo" at bounding box center [795, 412] width 330 height 64
click at [462, 414] on div "Notifications" at bounding box center [443, 412] width 330 height 64
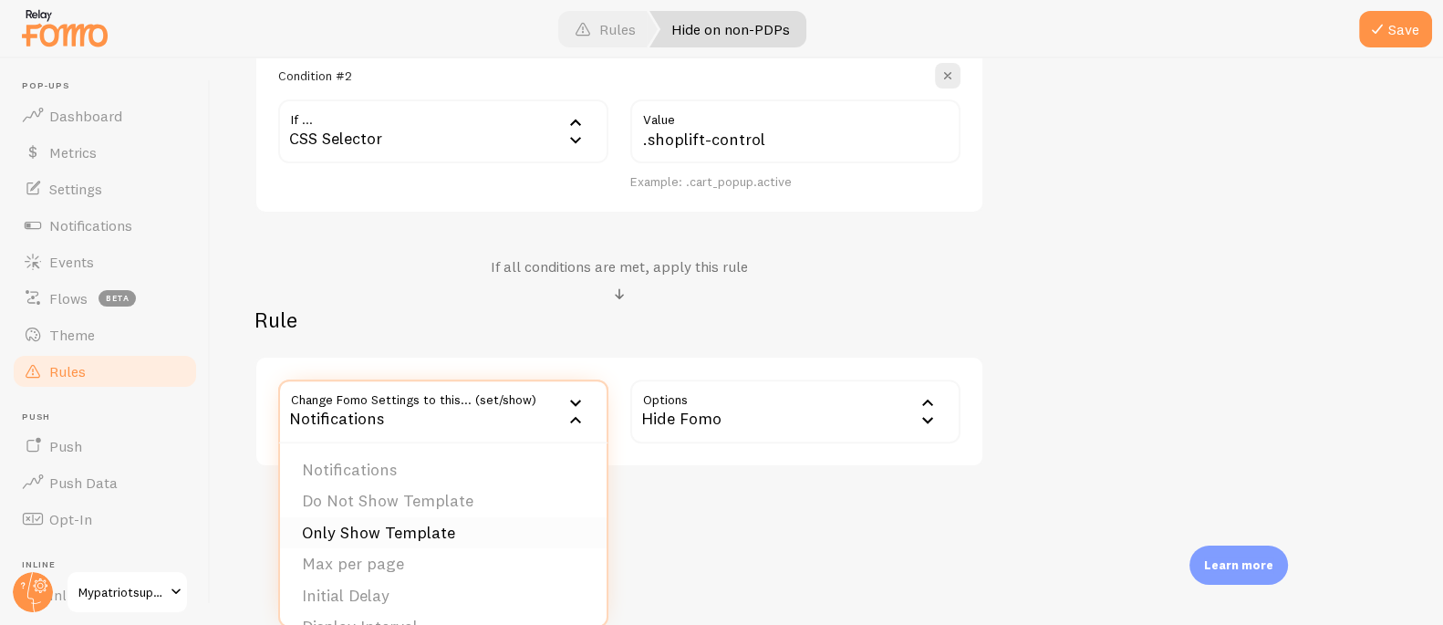
click at [464, 533] on li "Only Show Template" at bounding box center [443, 533] width 327 height 32
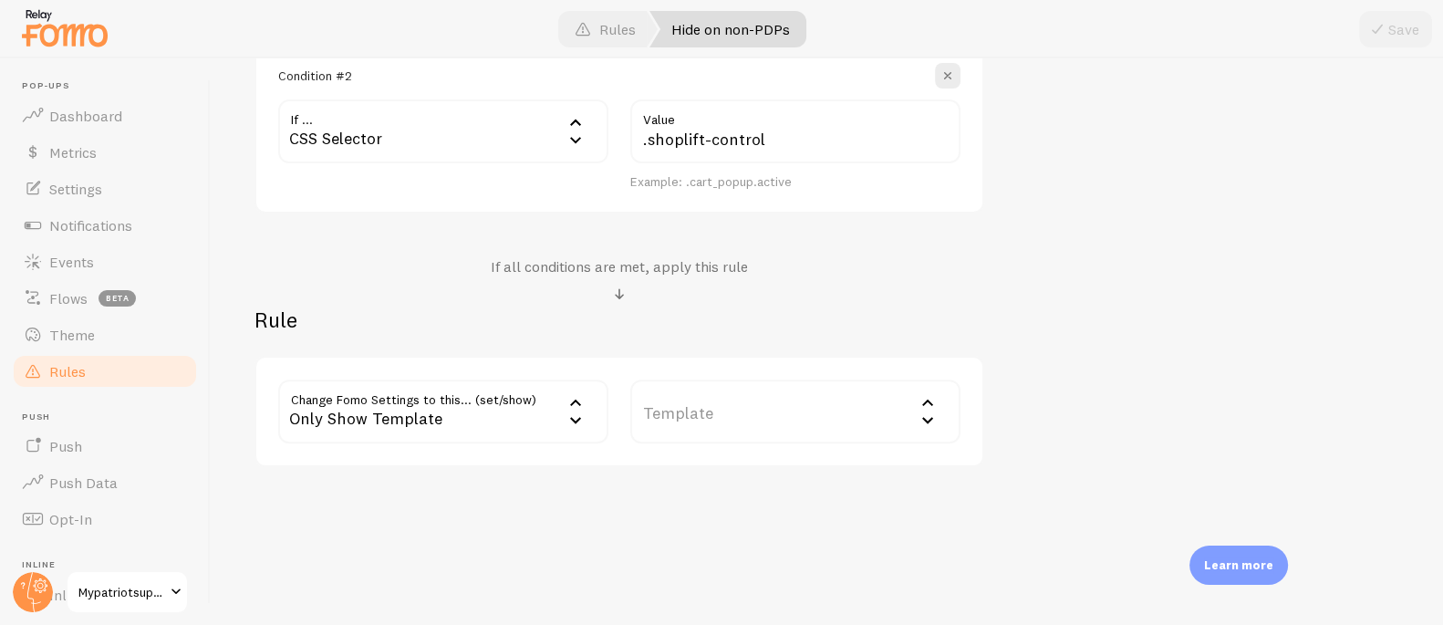
click at [675, 408] on label "Template" at bounding box center [795, 412] width 330 height 64
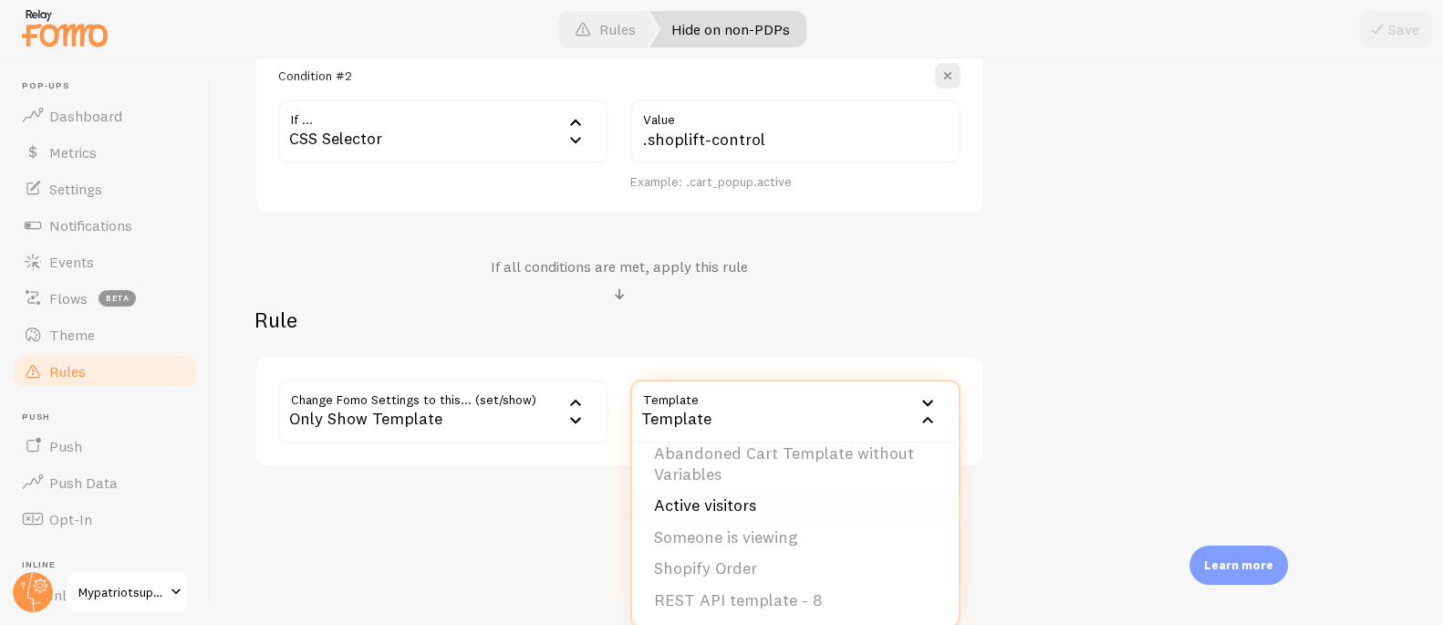
scroll to position [100, 0]
click at [734, 565] on li "Shopify Order" at bounding box center [795, 568] width 327 height 32
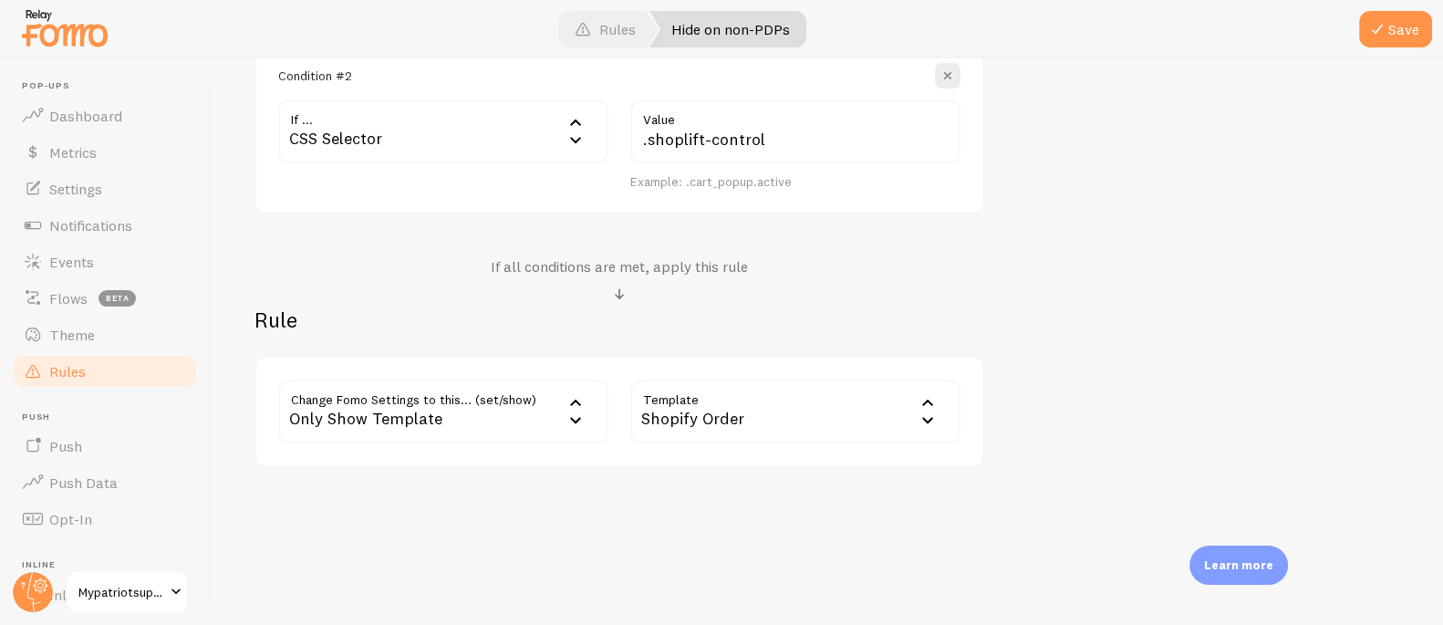
click at [951, 195] on div "No need for http/https/www/.com/etc. For example: [URL][DOMAIN_NAME], just use …" at bounding box center [620, 1] width 730 height 425
click at [1383, 34] on span at bounding box center [1378, 29] width 22 height 22
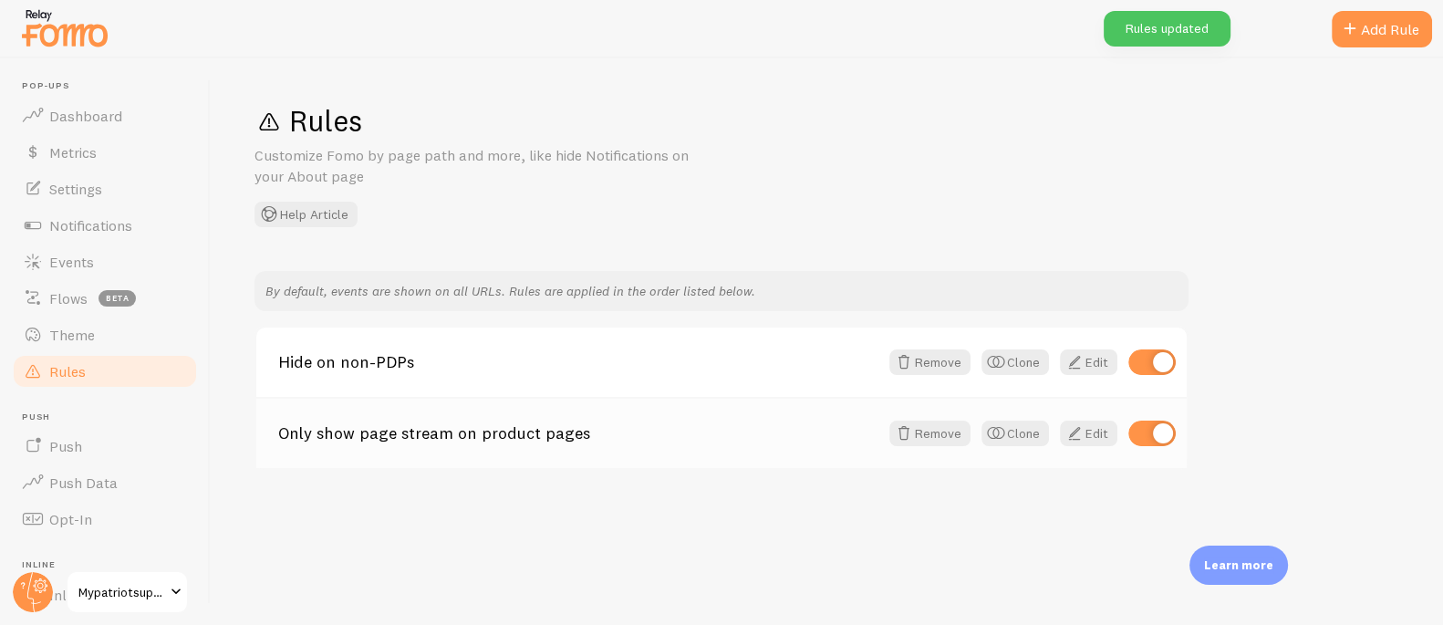
click at [431, 438] on link "Only show page stream on product pages" at bounding box center [578, 433] width 600 height 16
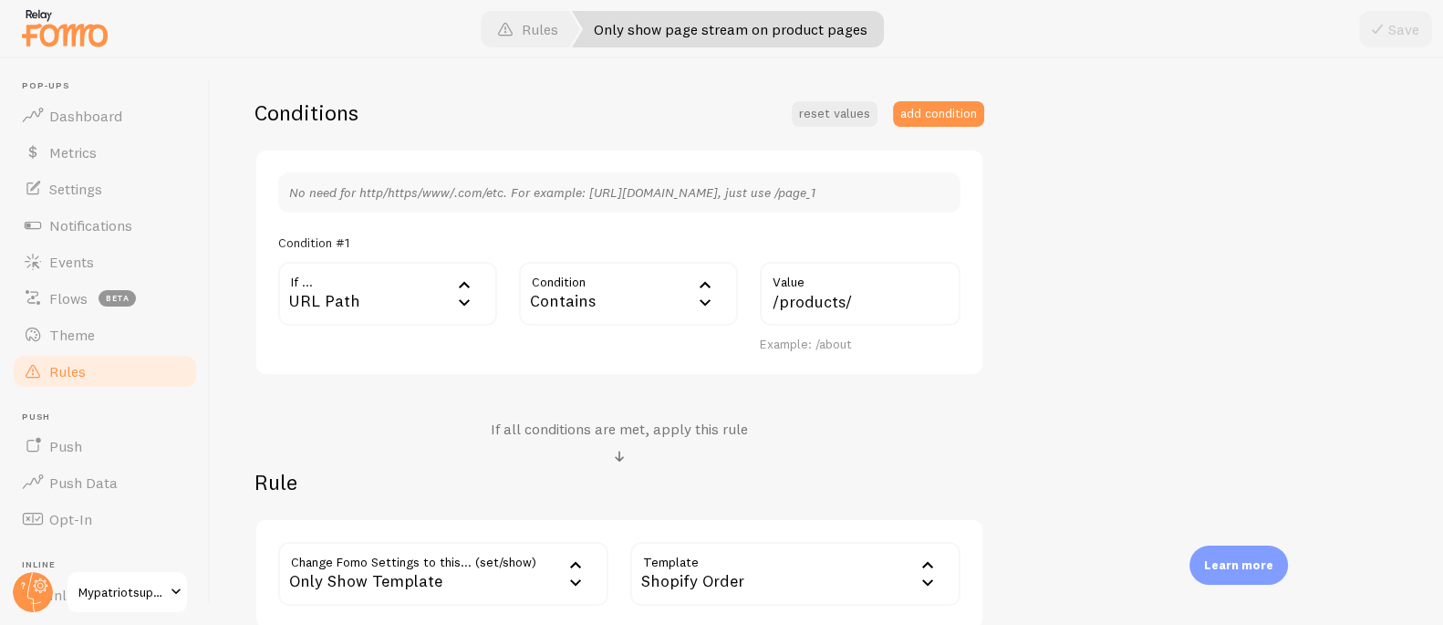
scroll to position [428, 0]
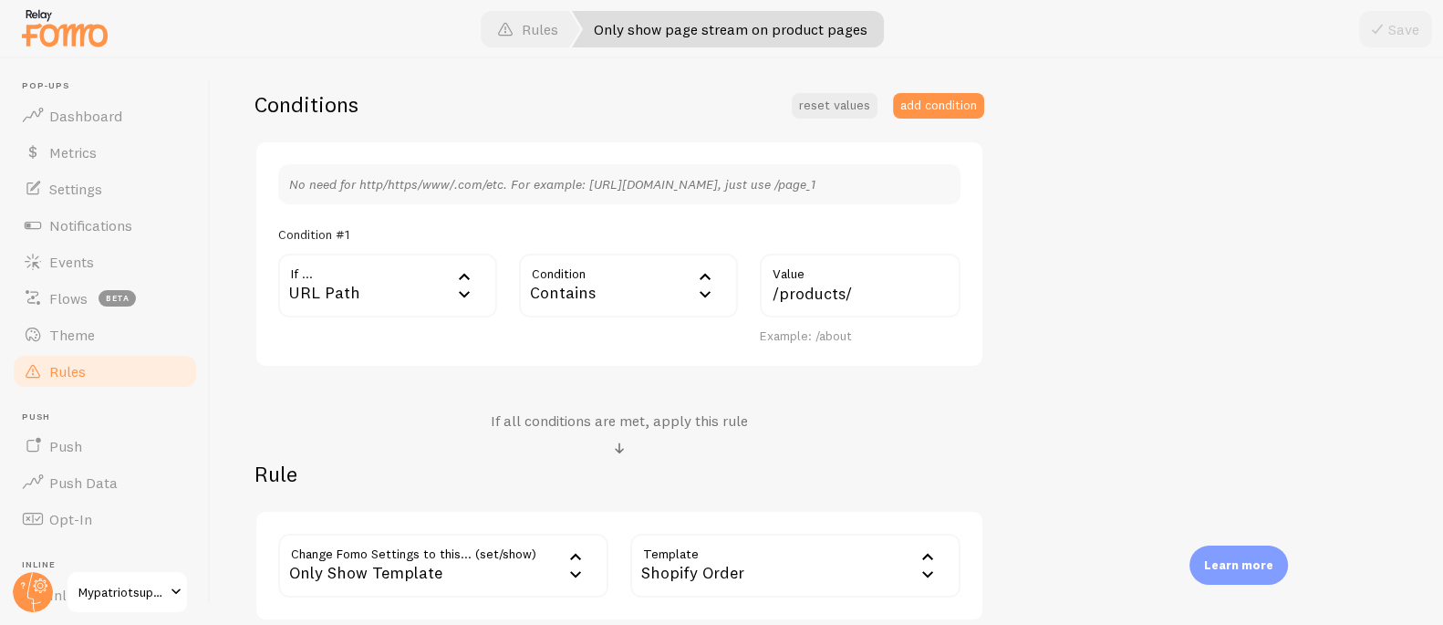
click at [576, 300] on div "Contains" at bounding box center [628, 286] width 219 height 64
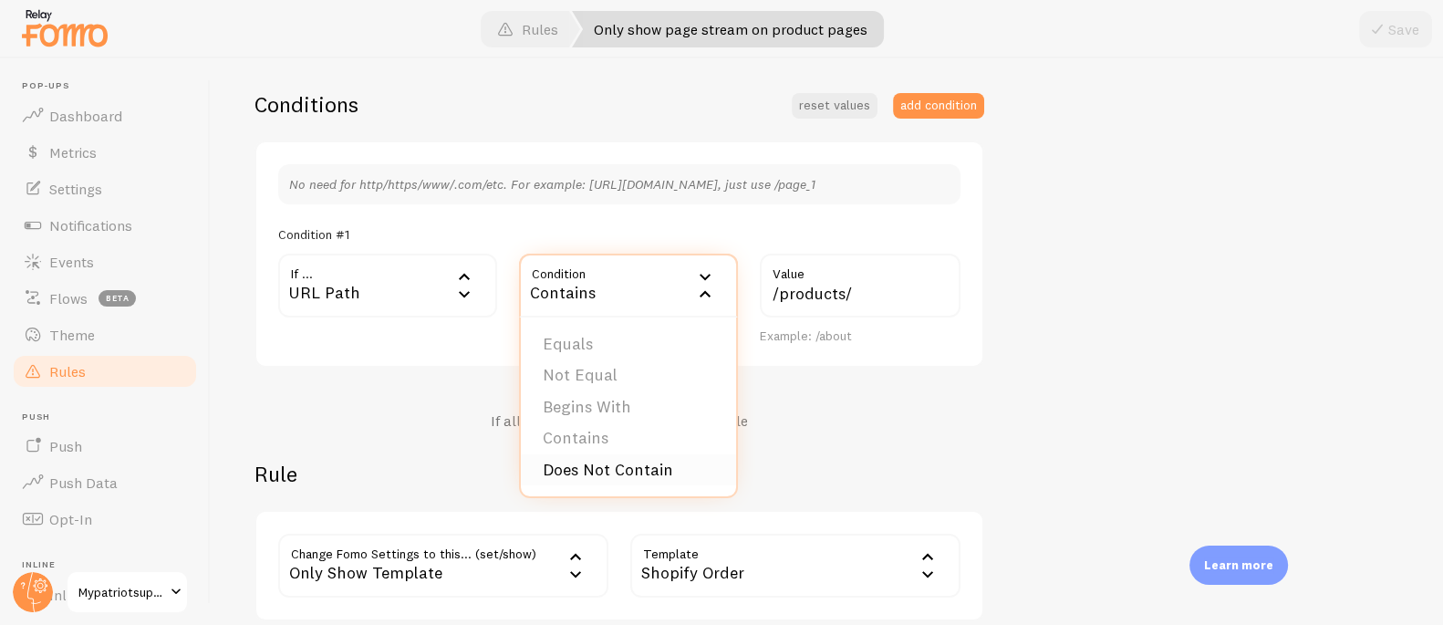
click at [600, 461] on li "Does Not Contain" at bounding box center [628, 470] width 215 height 32
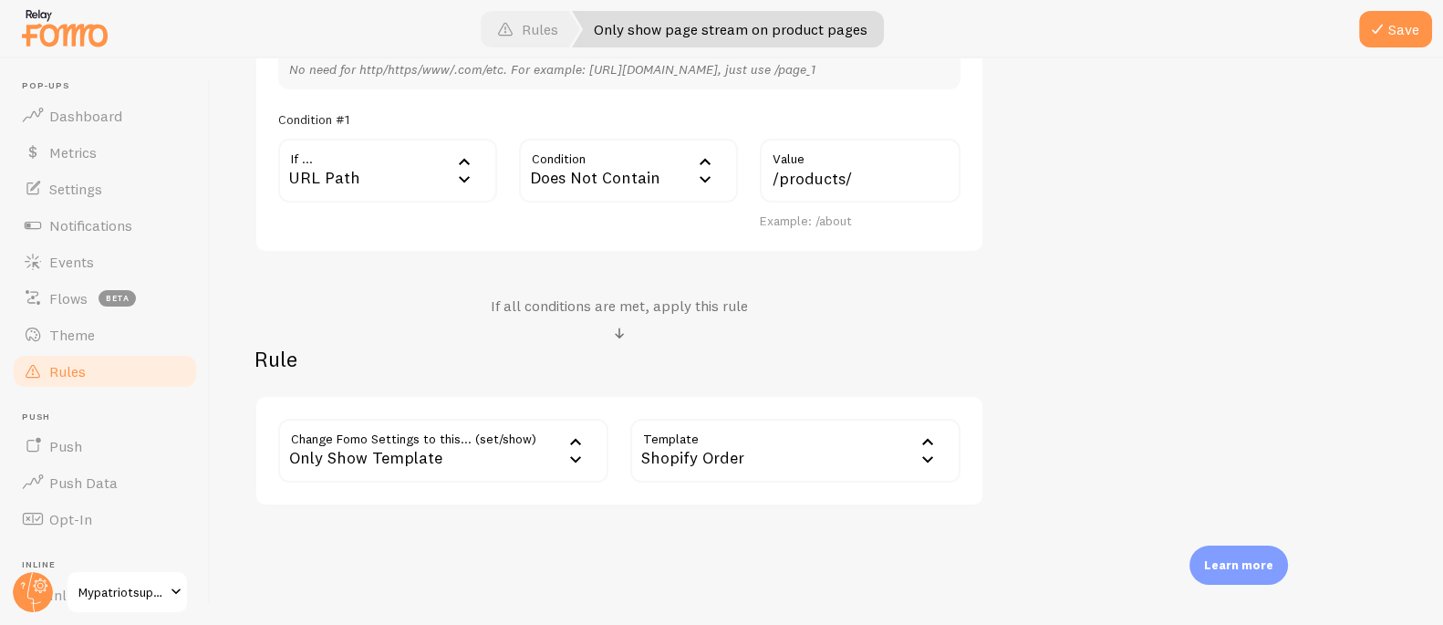
scroll to position [553, 0]
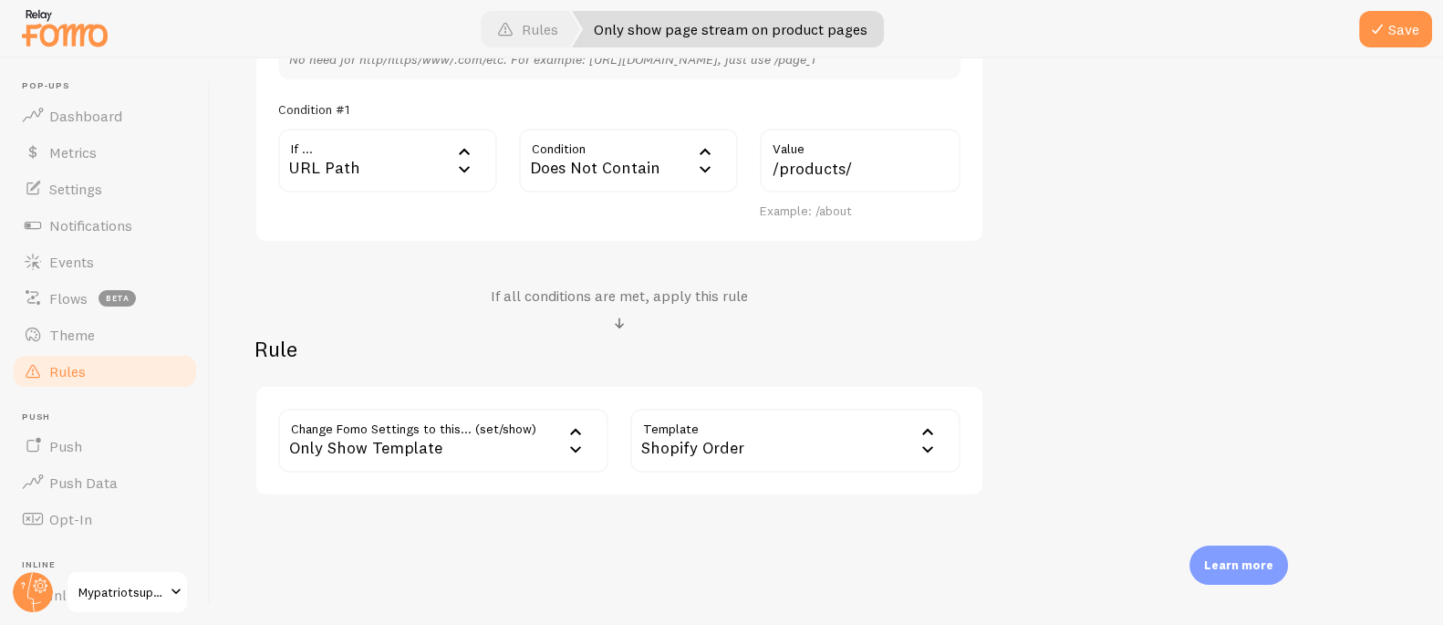
click at [449, 443] on div "Only Show Template" at bounding box center [443, 441] width 330 height 64
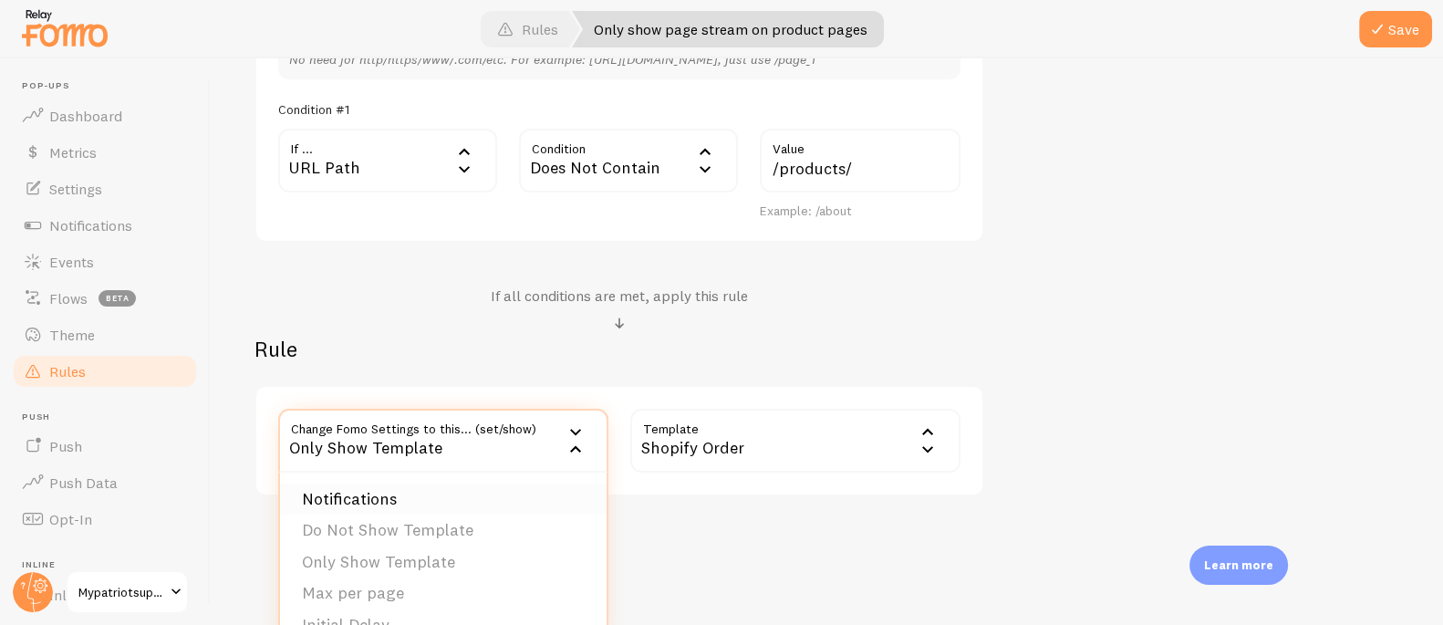
click at [440, 496] on li "Notifications" at bounding box center [443, 500] width 327 height 32
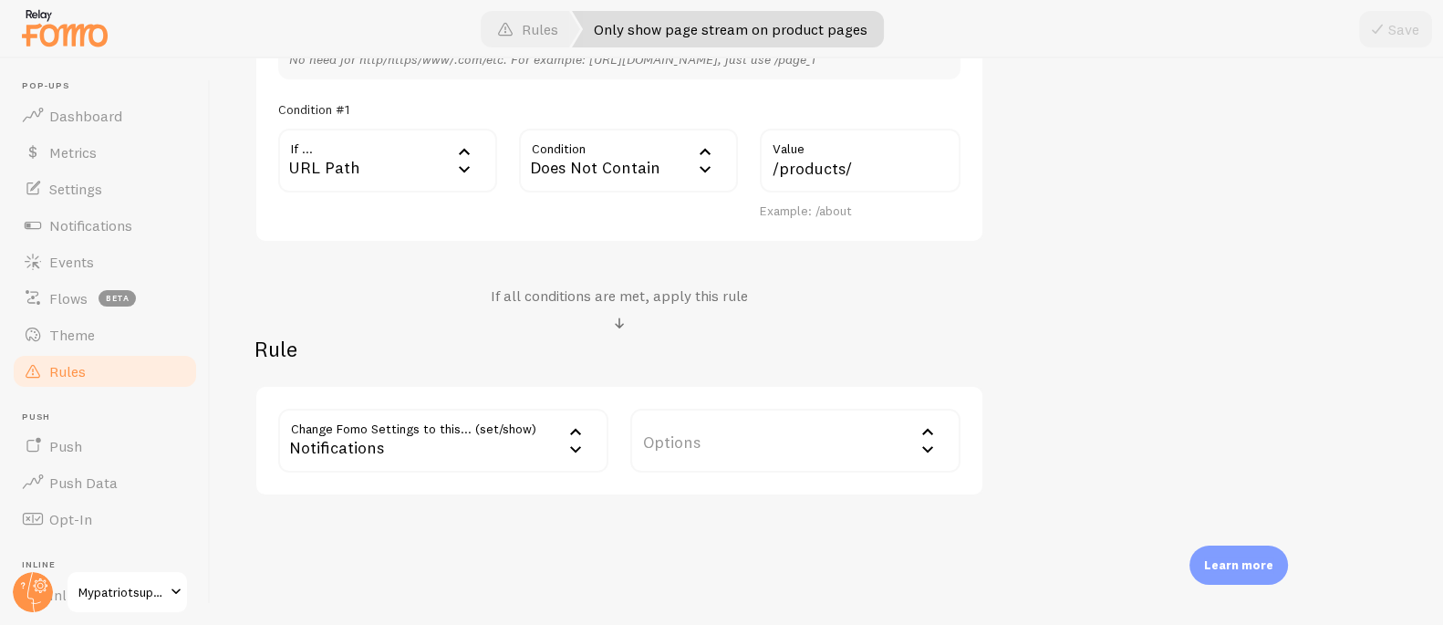
click at [761, 437] on label "Options" at bounding box center [795, 441] width 330 height 64
click at [745, 495] on li "Hide Fomo" at bounding box center [795, 500] width 327 height 32
click at [1395, 30] on button "Save" at bounding box center [1396, 29] width 73 height 36
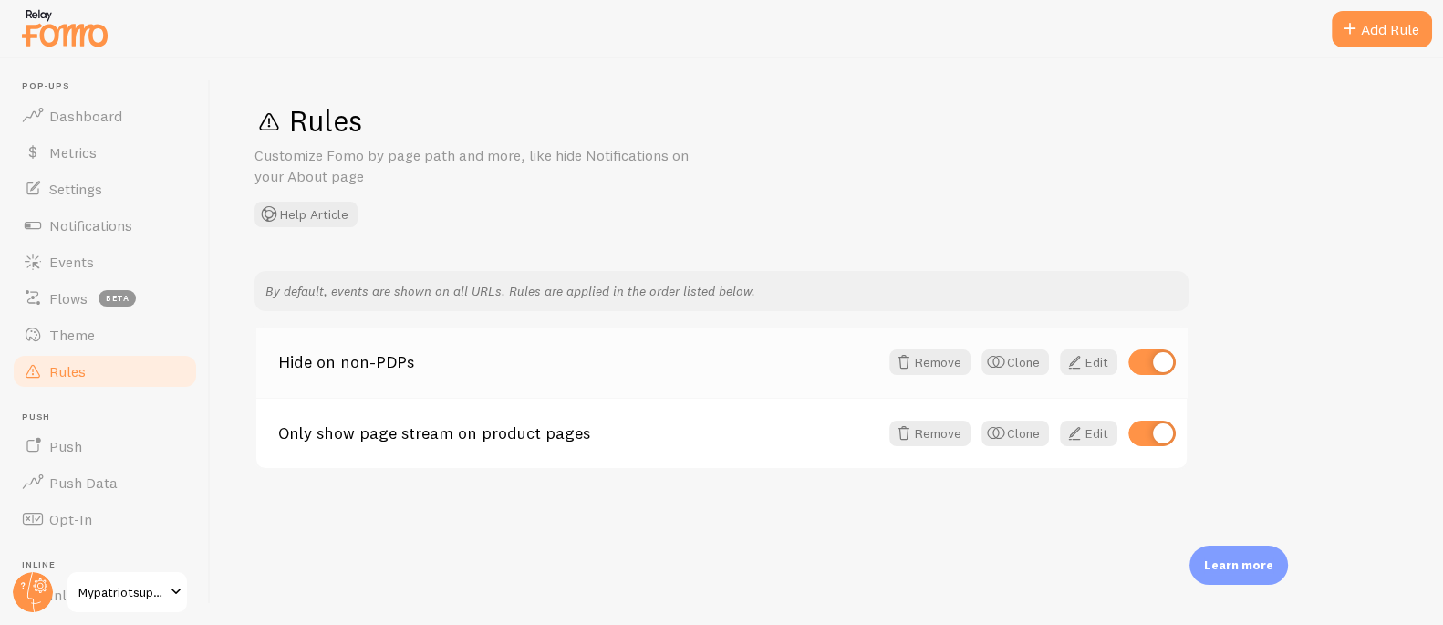
click at [361, 364] on link "Hide on non-PDPs" at bounding box center [578, 362] width 600 height 16
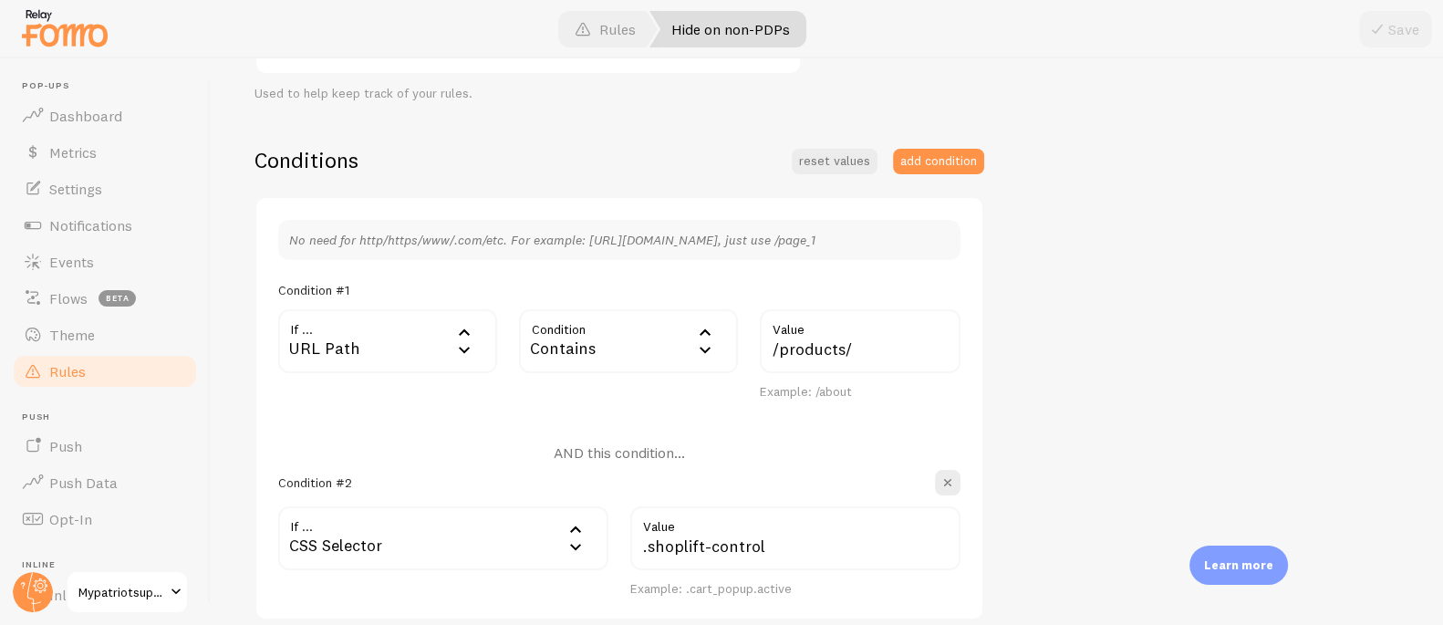
scroll to position [445, 0]
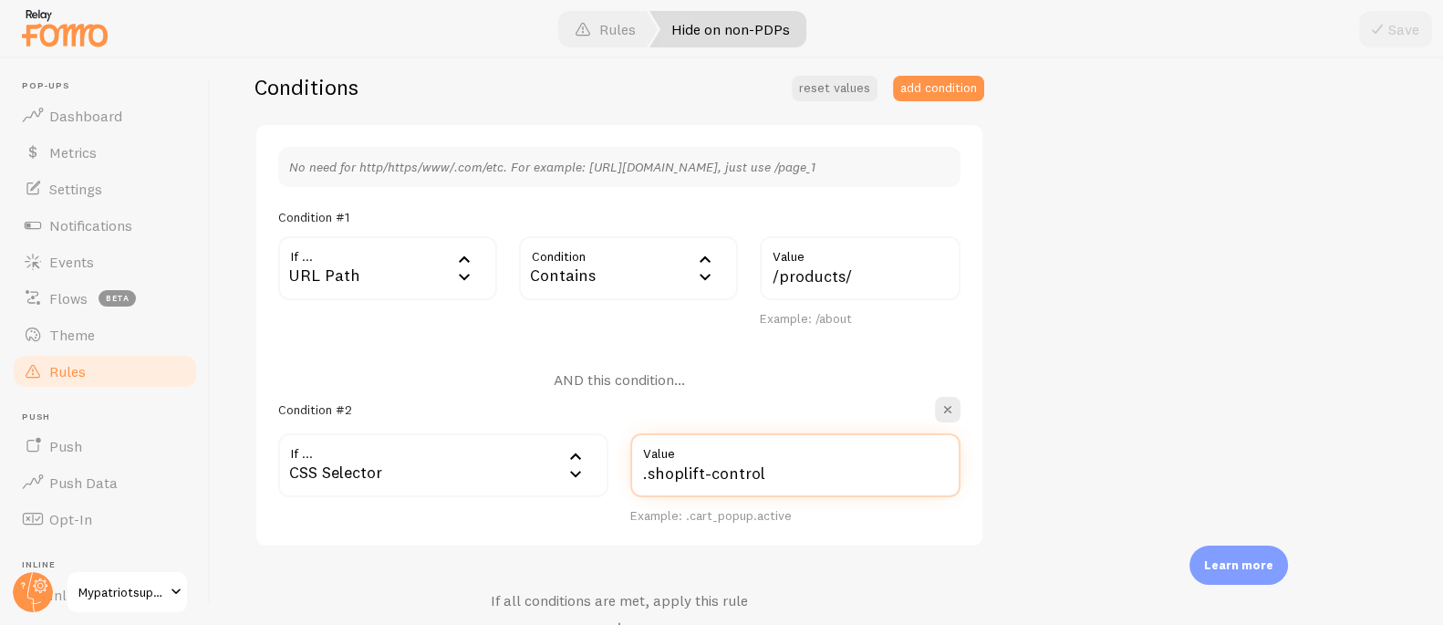
click at [701, 468] on input ".shoplift-control" at bounding box center [795, 465] width 330 height 64
paste input "#shopify-section-template--17705418948701__page > div.row.product__row.max-widt…"
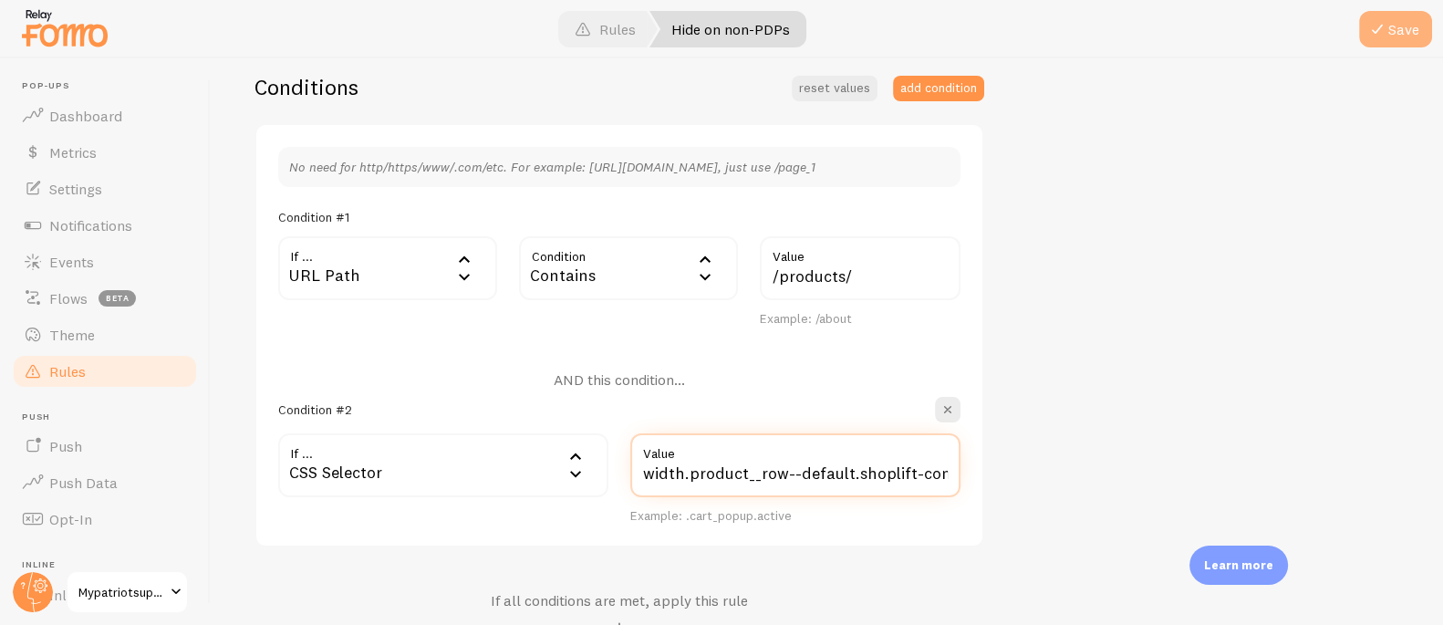
type input "#shopify-section-template--17705418948701__page > div.row.product__row.max-widt…"
click at [1391, 39] on button "Save" at bounding box center [1396, 29] width 73 height 36
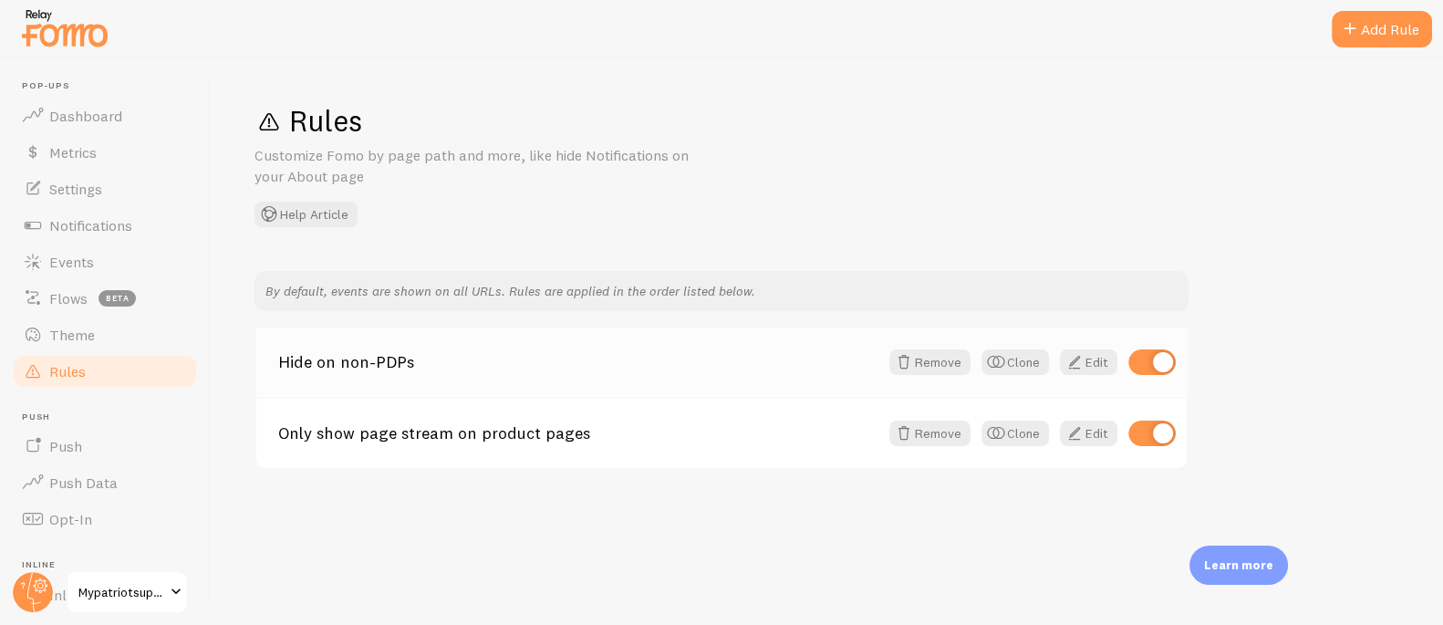
click at [368, 360] on link "Hide on non-PDPs" at bounding box center [578, 362] width 600 height 16
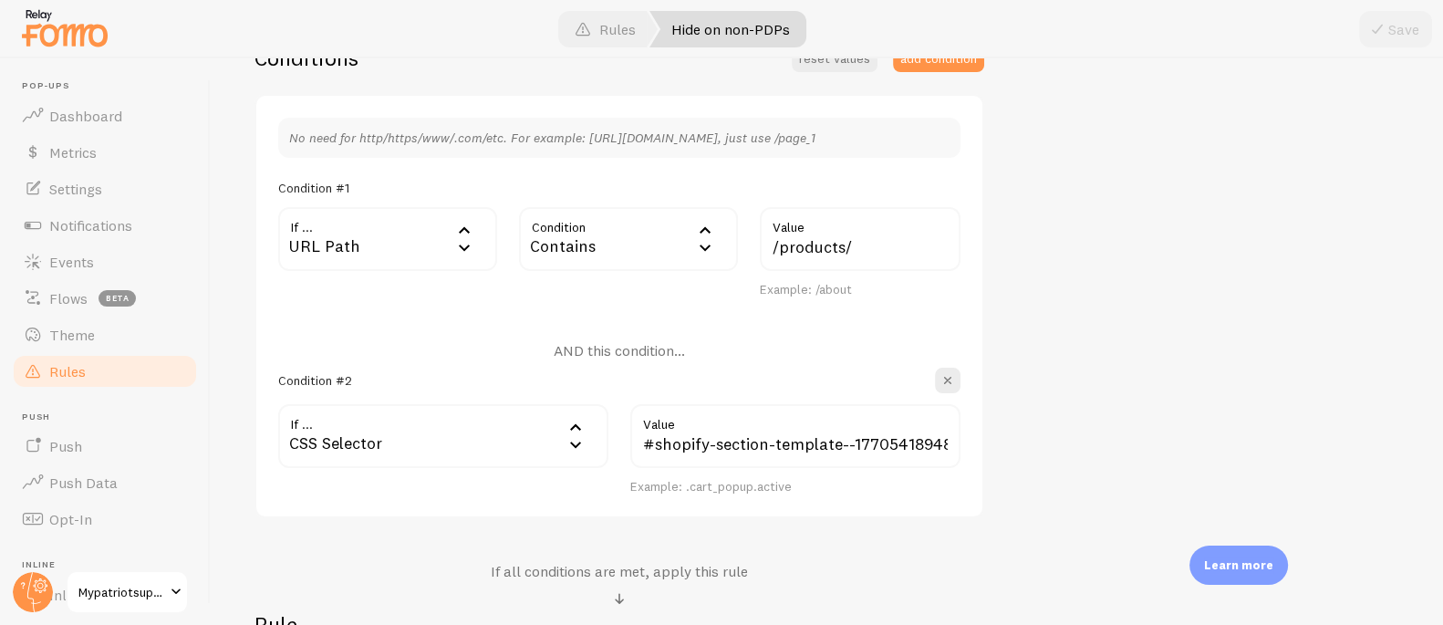
scroll to position [481, 0]
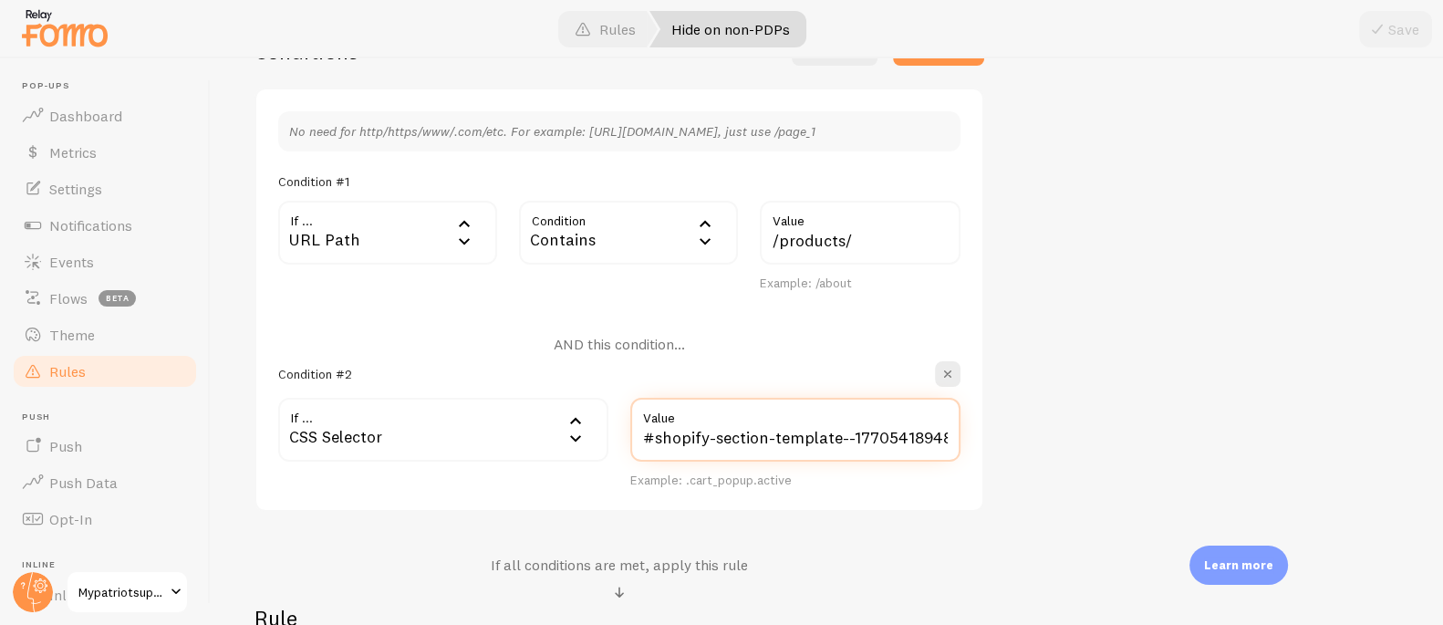
click at [856, 434] on input "#shopify-section-template--17705418948701__page > div.row.product__row.max-widt…" at bounding box center [795, 430] width 330 height 64
drag, startPoint x: 880, startPoint y: 435, endPoint x: 285, endPoint y: 430, distance: 594.9
click at [285, 430] on div "If ... css_selector CSS Selector URL Path URL Parameter Home page Mobile Browse…" at bounding box center [619, 443] width 704 height 91
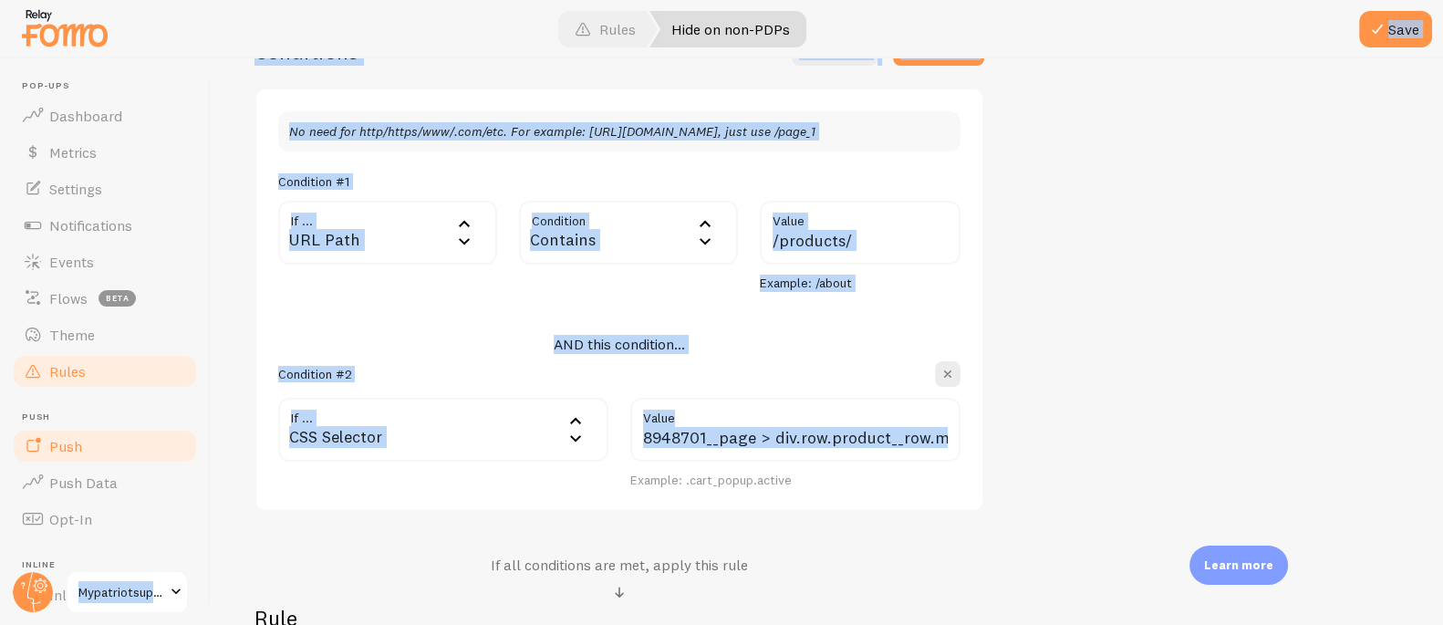
drag, startPoint x: 806, startPoint y: 426, endPoint x: 179, endPoint y: 431, distance: 626.8
click at [179, 431] on main "Pop-ups Dashboard Metrics Settings Notifications Events Flows beta Theme Rules …" at bounding box center [721, 341] width 1443 height 567
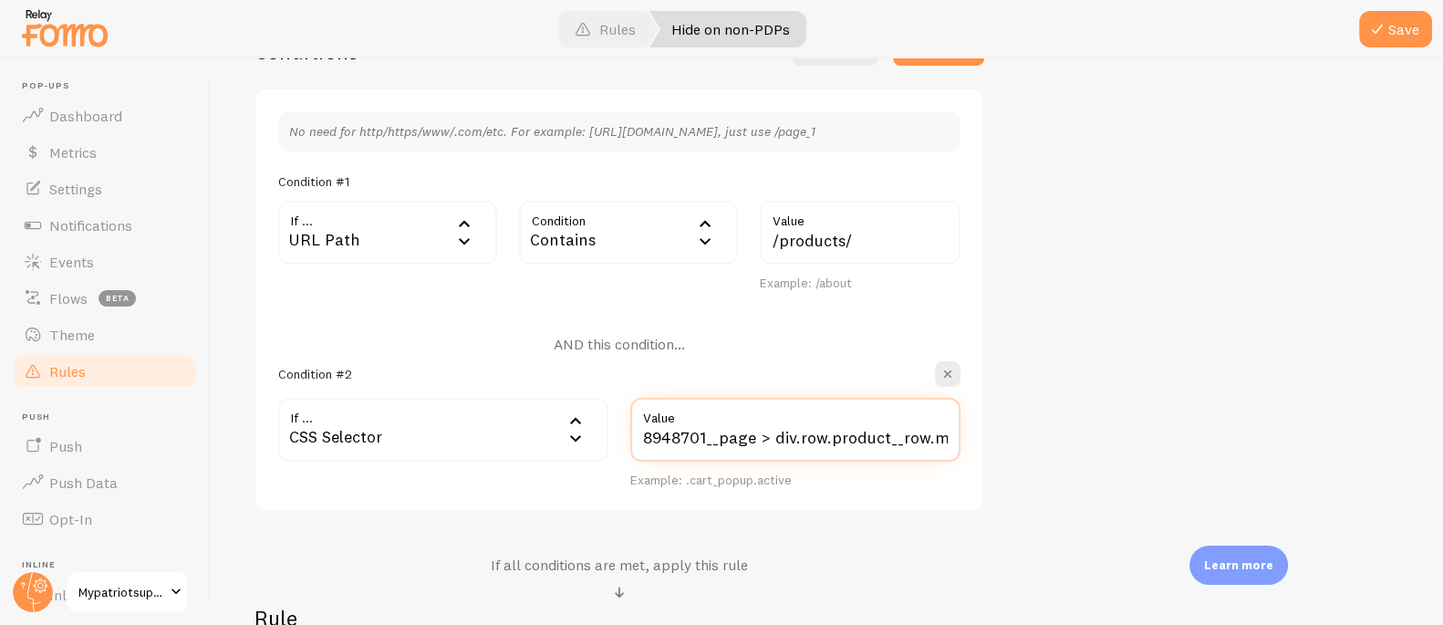
click at [765, 456] on input "8948701__page > div.row.product__row.max-width.product__row--default.shoplift-c…" at bounding box center [795, 430] width 330 height 64
drag, startPoint x: 822, startPoint y: 445, endPoint x: 215, endPoint y: 425, distance: 607.1
click at [215, 425] on div "Edit Rule Customize Fomo by page path and more, like hide Notifications on your…" at bounding box center [827, 341] width 1233 height 567
drag, startPoint x: 766, startPoint y: 437, endPoint x: 244, endPoint y: 393, distance: 523.7
click at [244, 392] on div "Edit Rule Customize Fomo by page path and more, like hide Notifications on your…" at bounding box center [827, 341] width 1233 height 567
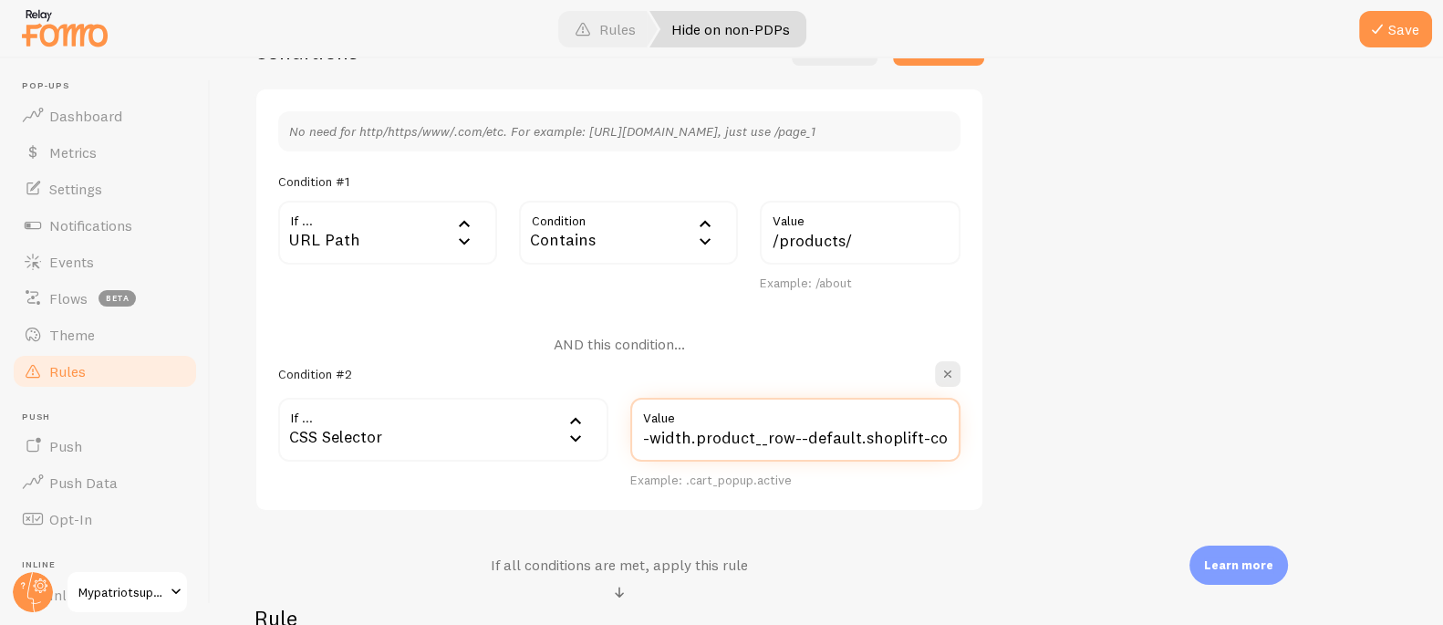
drag, startPoint x: 833, startPoint y: 431, endPoint x: 337, endPoint y: 406, distance: 497.0
click at [336, 406] on div "If ... css_selector CSS Selector URL Path URL Parameter Home page Mobile Browse…" at bounding box center [619, 443] width 704 height 91
type input ".shoplift-control"
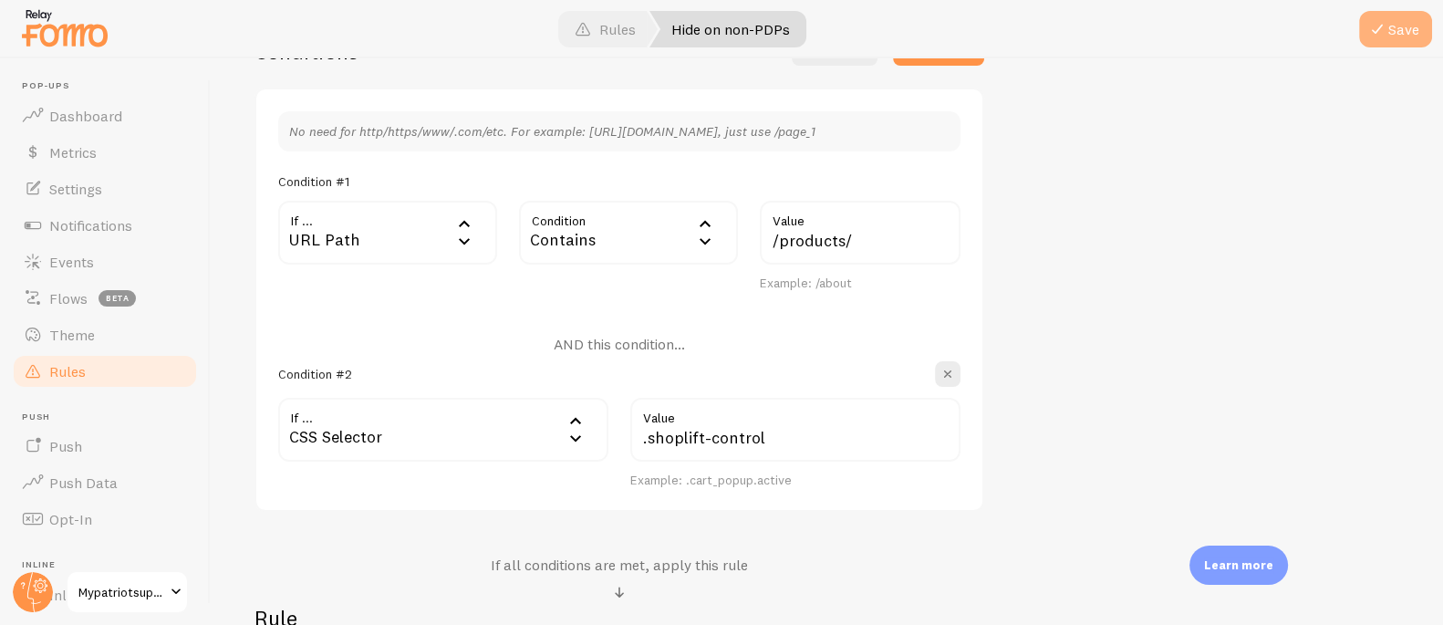
click at [1422, 32] on button "Save" at bounding box center [1396, 29] width 73 height 36
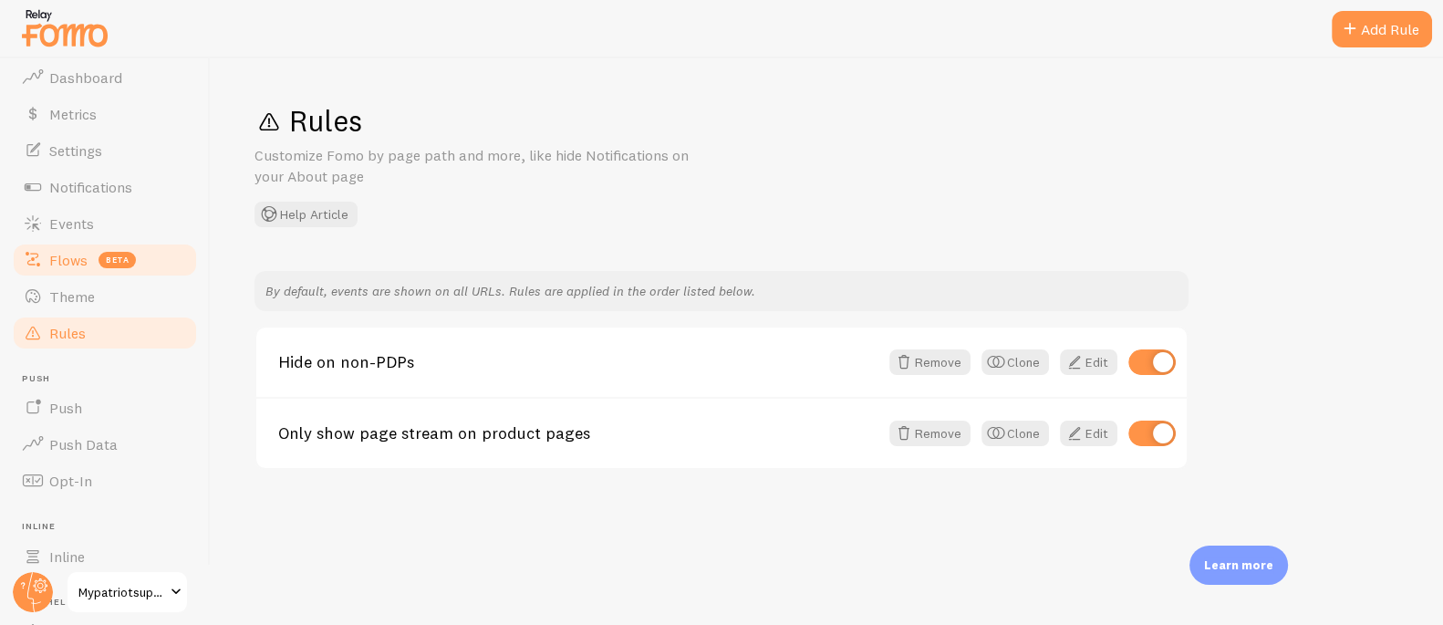
scroll to position [39, 0]
click at [74, 261] on span "Flows" at bounding box center [68, 259] width 38 height 18
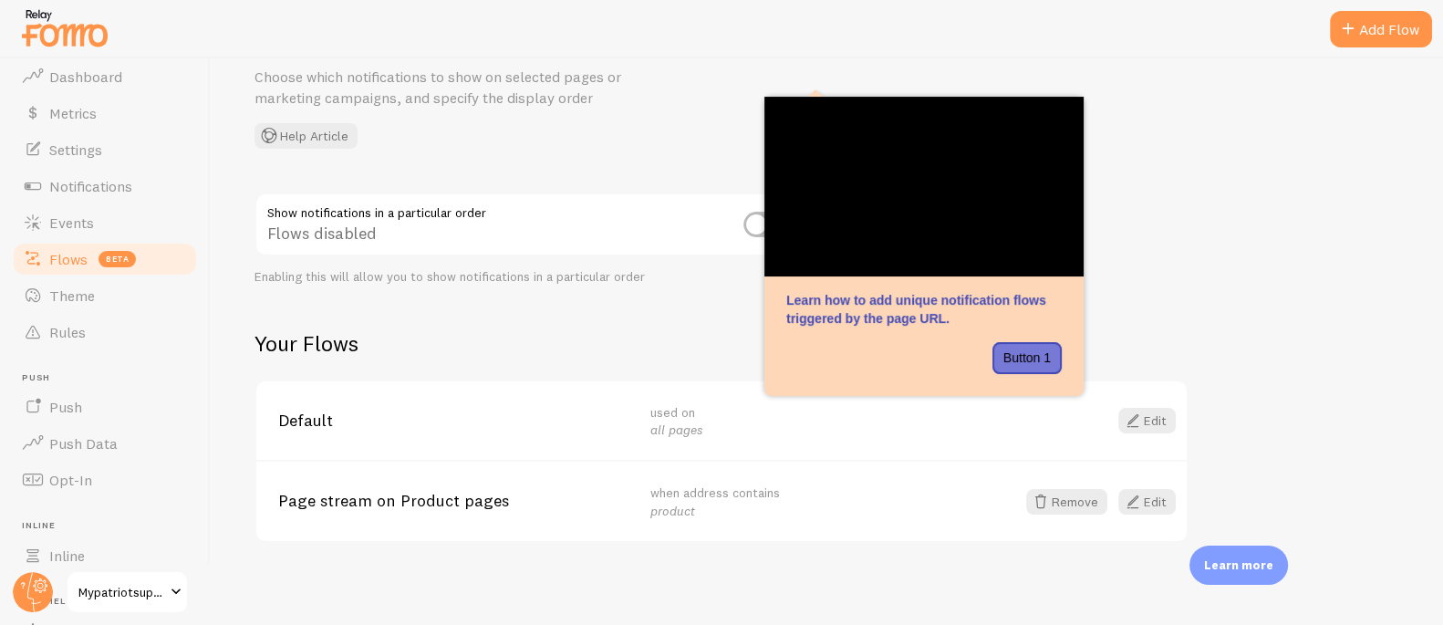
scroll to position [82, 0]
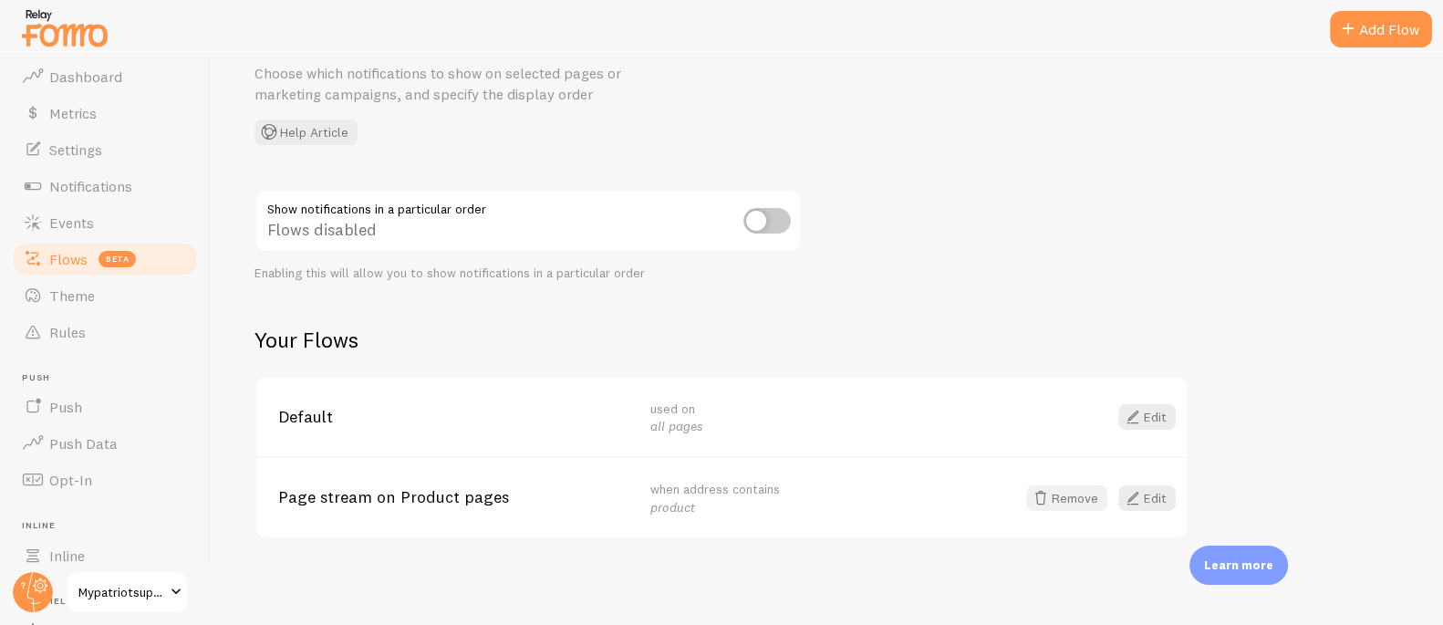
click at [1047, 498] on span at bounding box center [1041, 498] width 22 height 22
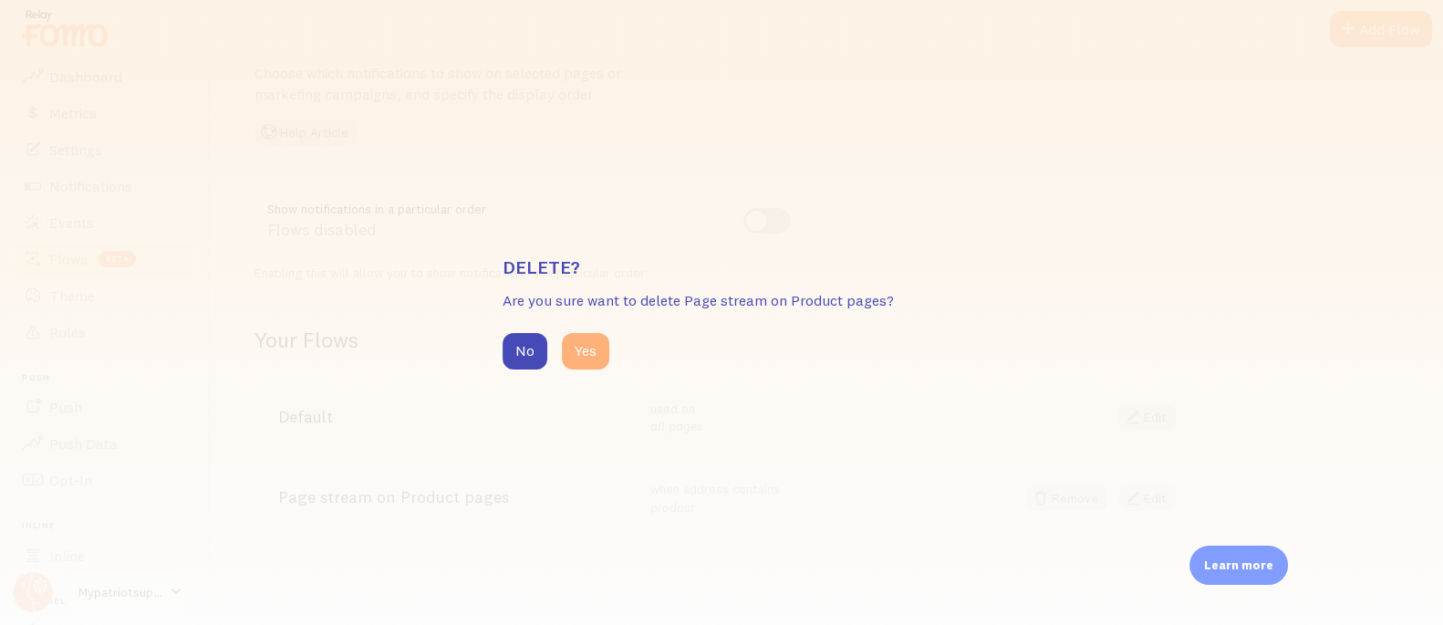
click at [596, 336] on button "Yes" at bounding box center [585, 351] width 47 height 36
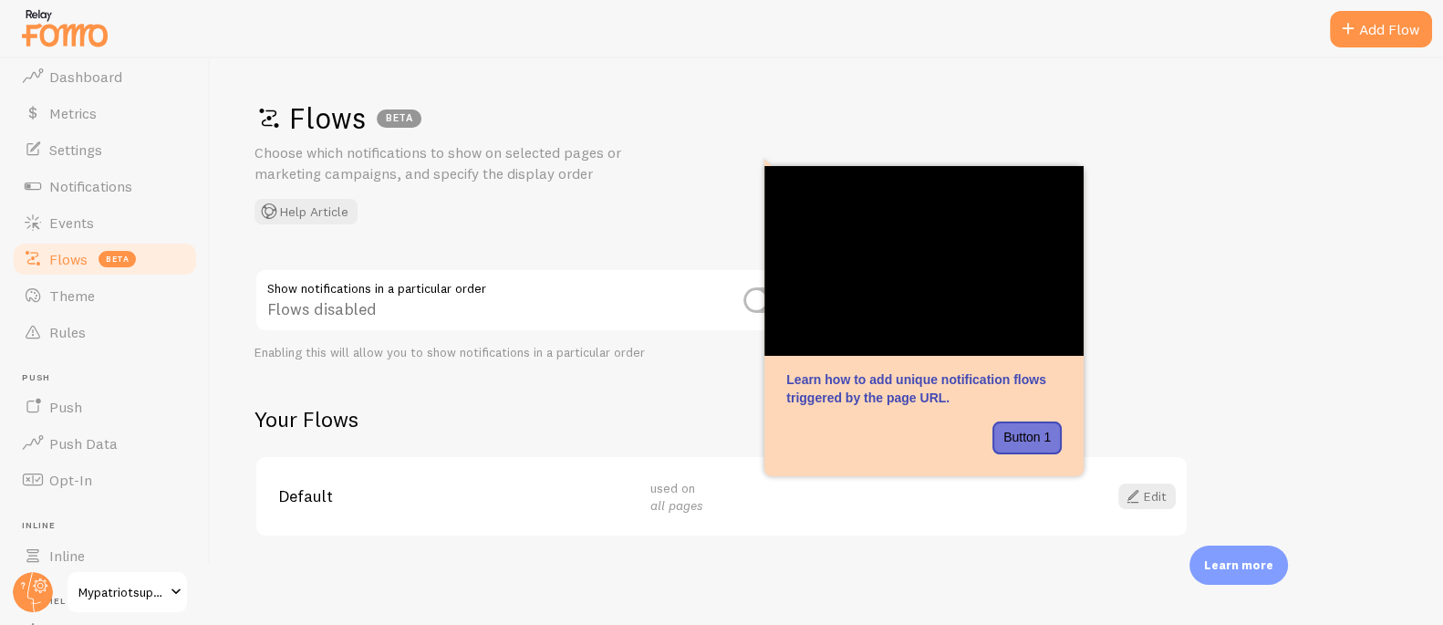
scroll to position [1, 0]
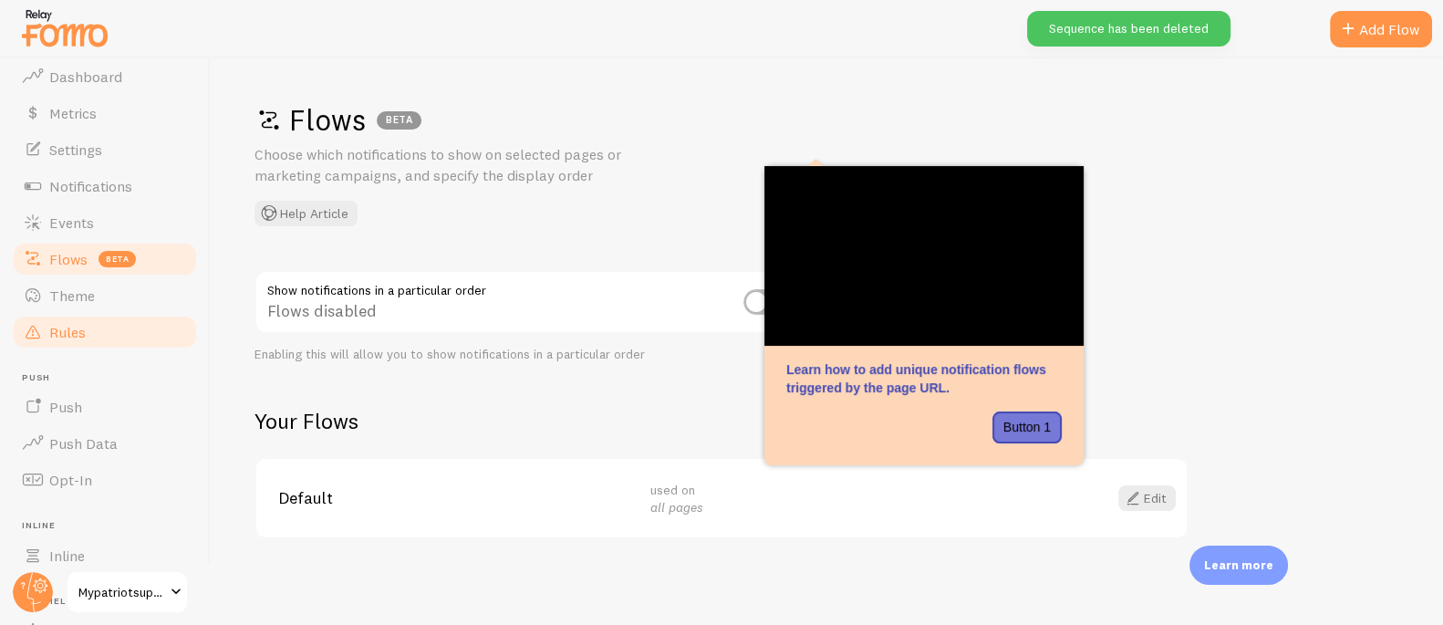
click at [75, 323] on span "Rules" at bounding box center [67, 332] width 36 height 18
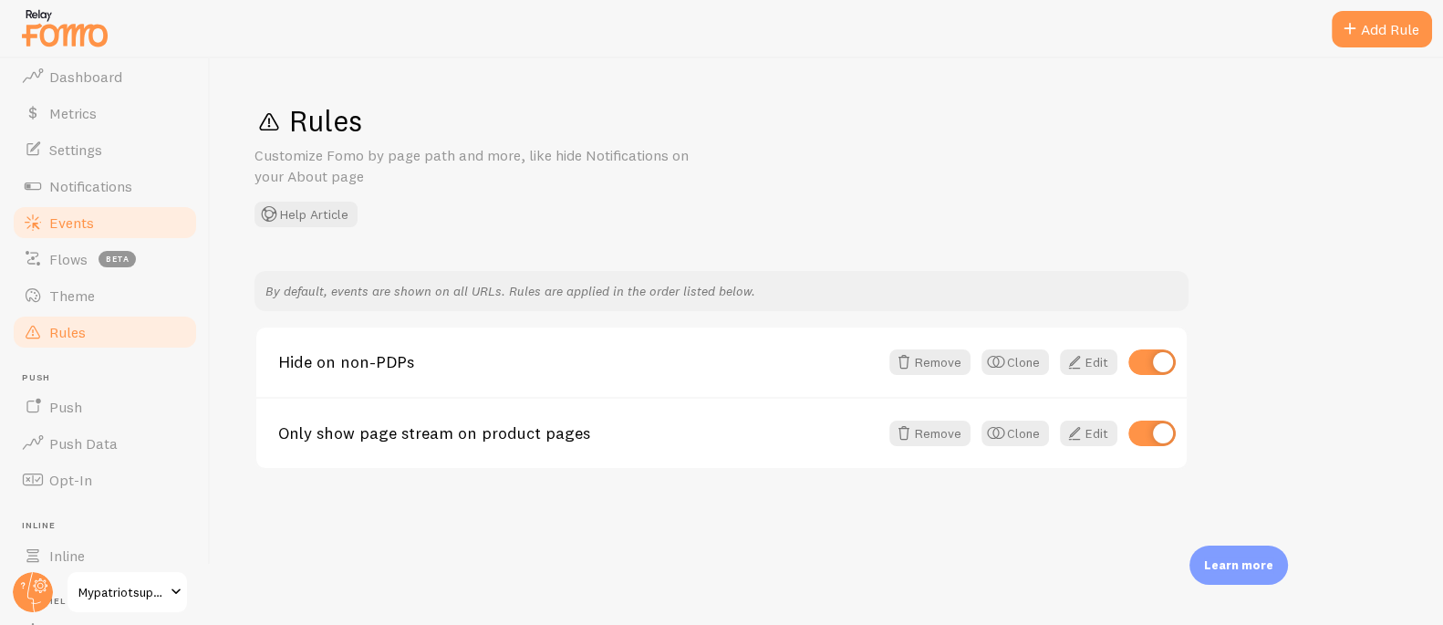
click at [59, 223] on span "Events" at bounding box center [71, 223] width 45 height 18
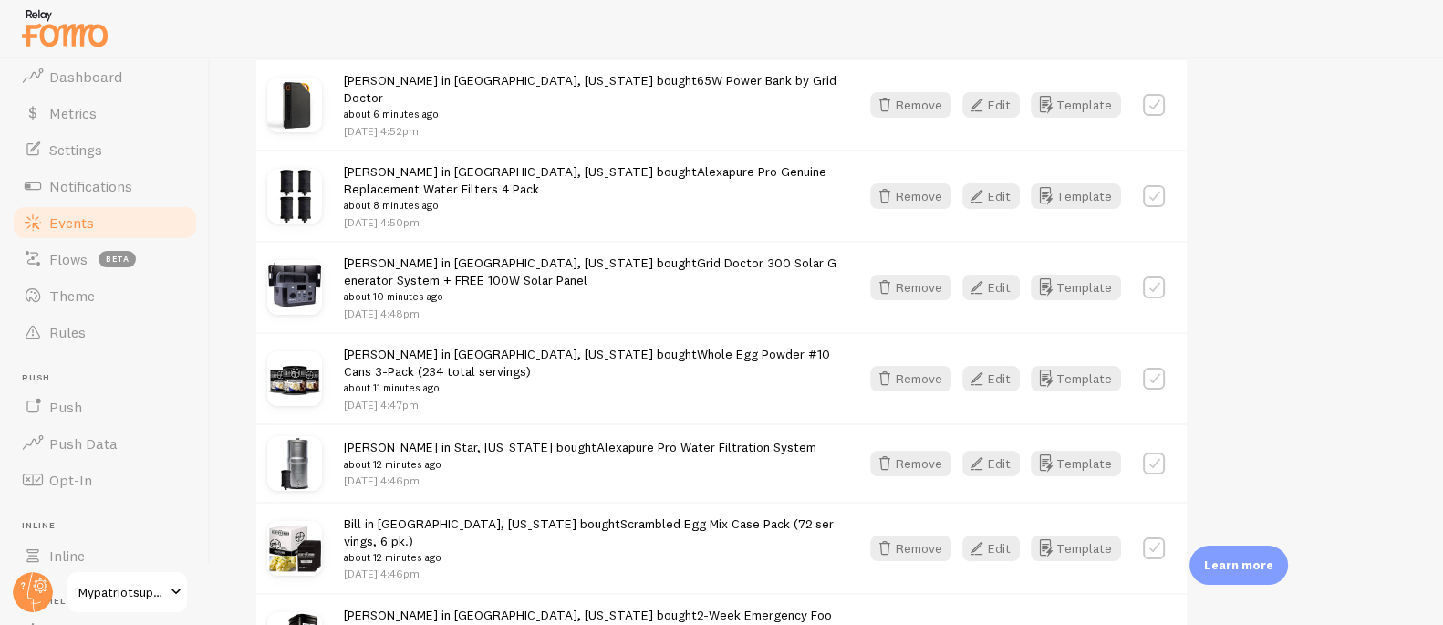
scroll to position [424, 0]
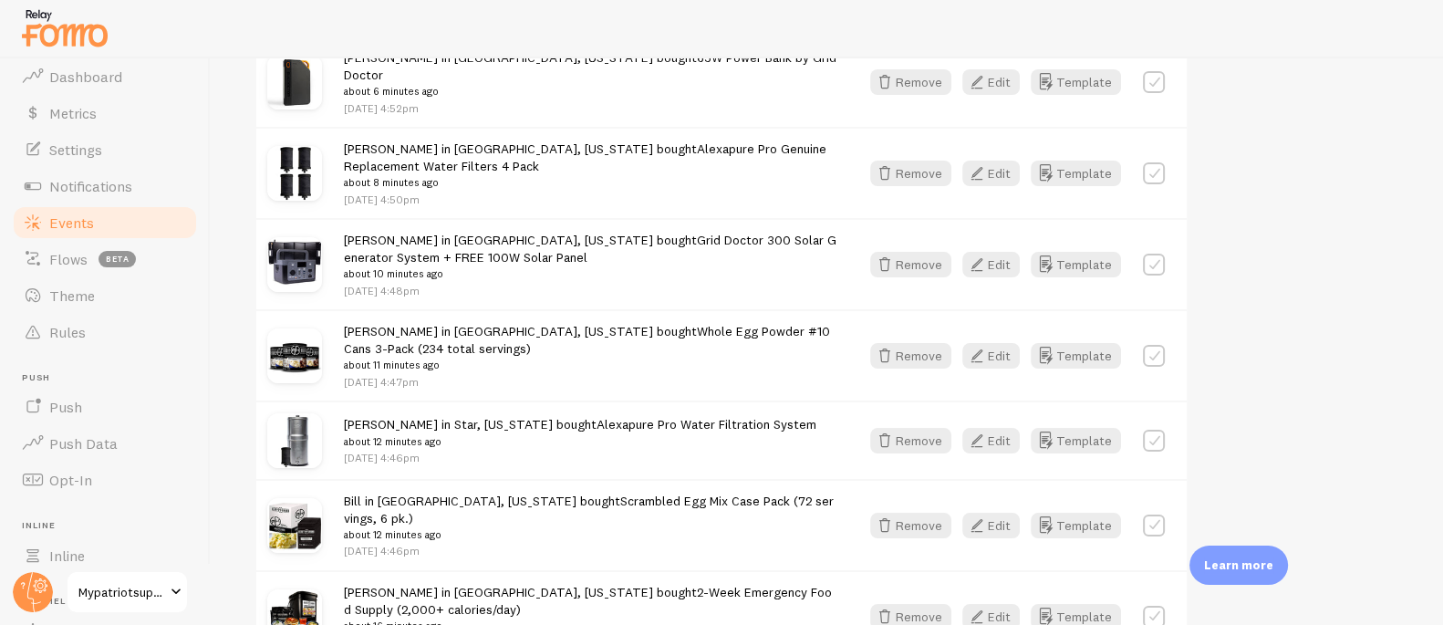
click at [485, 331] on div "[PERSON_NAME] in [GEOGRAPHIC_DATA], [US_STATE] bought Whole Egg Powder #10 Cans…" at bounding box center [591, 356] width 494 height 68
click at [507, 323] on span "[PERSON_NAME] in [GEOGRAPHIC_DATA], [US_STATE] bought Whole Egg Powder #10 Cans…" at bounding box center [591, 348] width 494 height 51
click at [608, 323] on link "Whole Egg Powder #10 Cans 3-Pack (234 total servings)" at bounding box center [587, 340] width 486 height 34
